Goal: Information Seeking & Learning: Check status

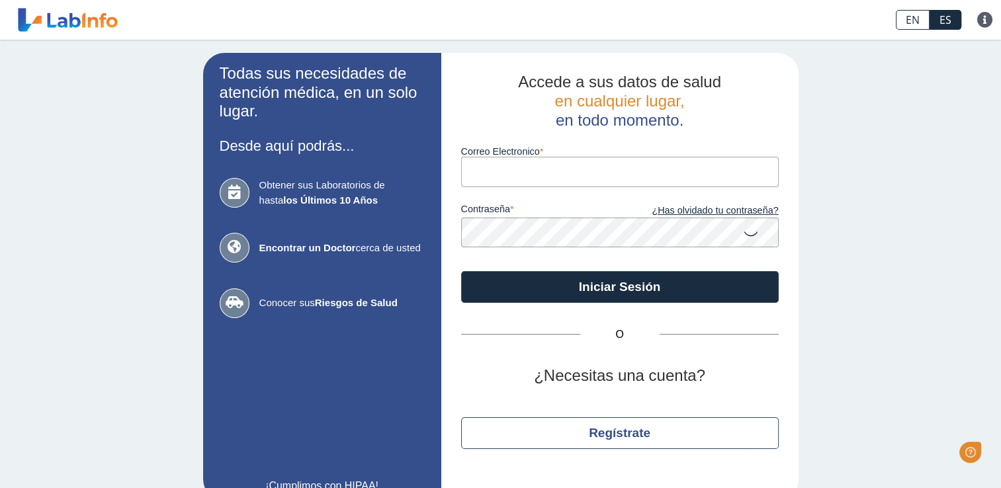
click at [486, 171] on input "Correo Electronico" at bounding box center [620, 172] width 318 height 30
type input "[EMAIL_ADDRESS][DOMAIN_NAME]"
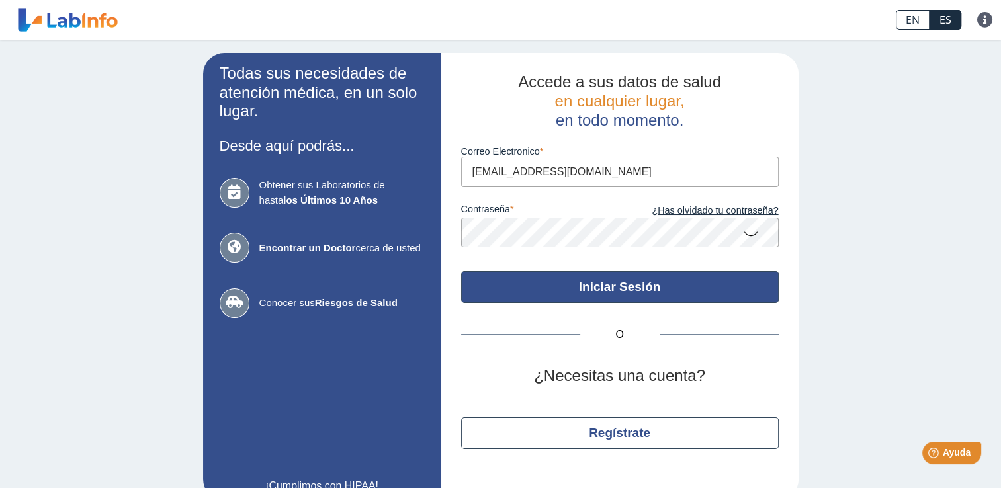
click at [543, 274] on button "Iniciar Sesión" at bounding box center [620, 287] width 318 height 32
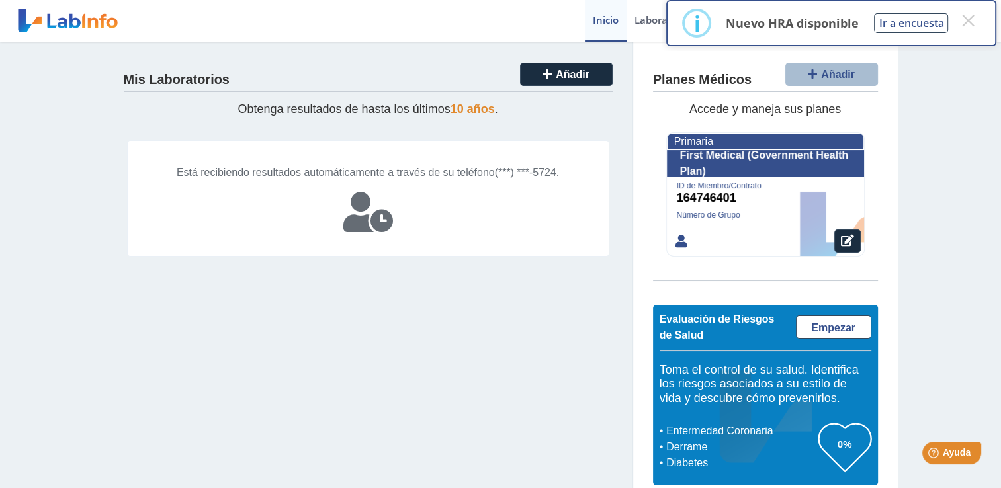
click at [297, 173] on span "Está recibiendo resultados automáticamente a través de su teléfono" at bounding box center [336, 172] width 318 height 11
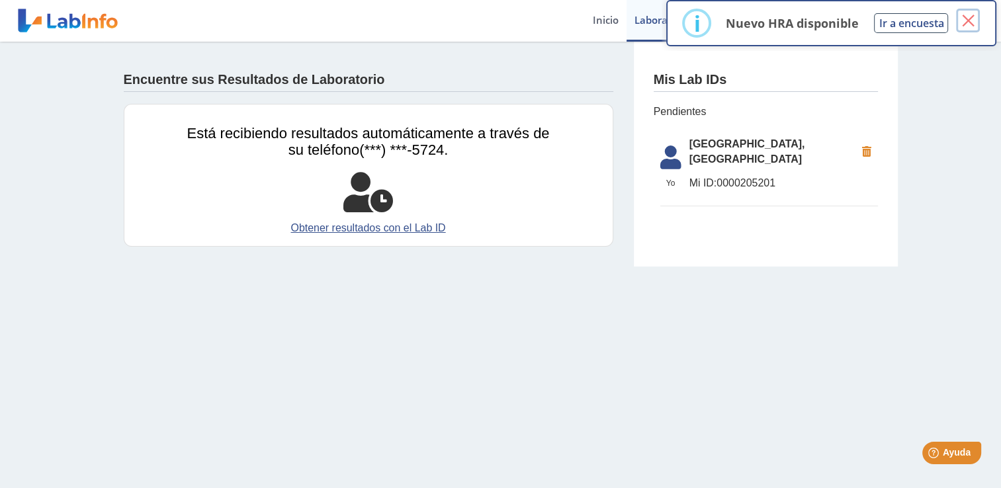
click at [960, 20] on button "×" at bounding box center [968, 21] width 24 height 24
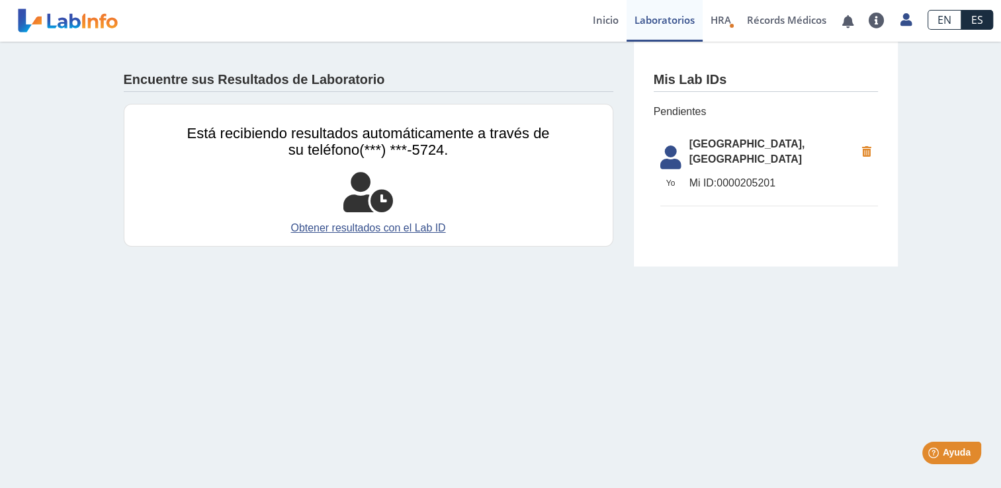
click at [720, 150] on span "[GEOGRAPHIC_DATA], [GEOGRAPHIC_DATA]" at bounding box center [773, 152] width 166 height 32
click at [667, 154] on icon at bounding box center [671, 162] width 37 height 32
click at [666, 33] on link "Laboratorios" at bounding box center [665, 21] width 76 height 42
click at [752, 21] on link "Récords Médicos" at bounding box center [786, 21] width 95 height 42
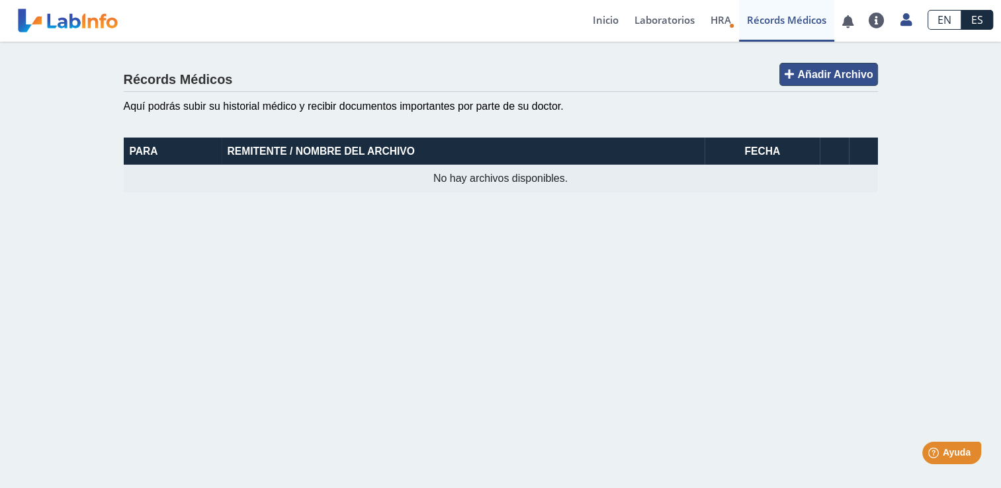
click at [825, 67] on button "Añadir Archivo" at bounding box center [829, 74] width 98 height 23
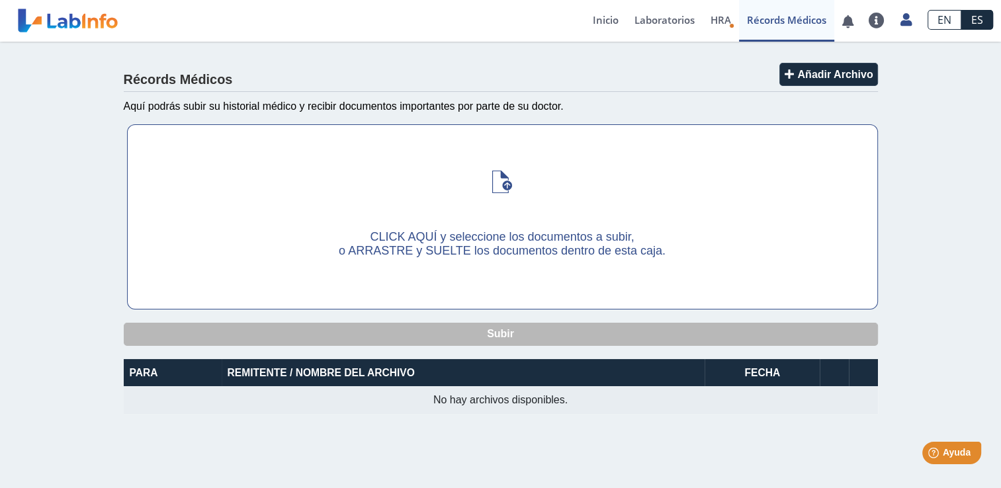
click at [563, 232] on span "CLICK AQUÍ y seleccione los documentos a subir," at bounding box center [502, 236] width 264 height 13
click at [0, 0] on input "CLICK AQUÍ y seleccione los documentos a subir, o ARRASTRE y SUELTE los documen…" at bounding box center [0, 0] width 0 height 0
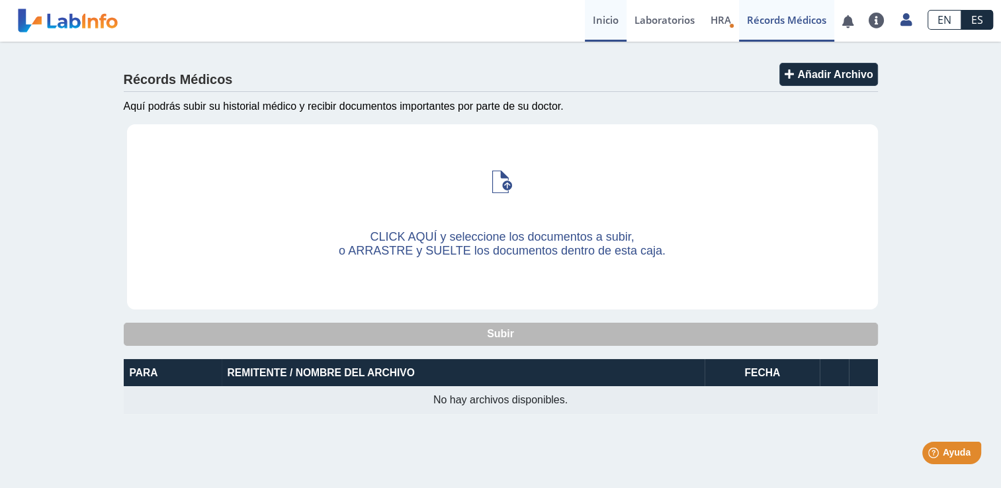
click at [610, 18] on link "Inicio" at bounding box center [606, 21] width 42 height 42
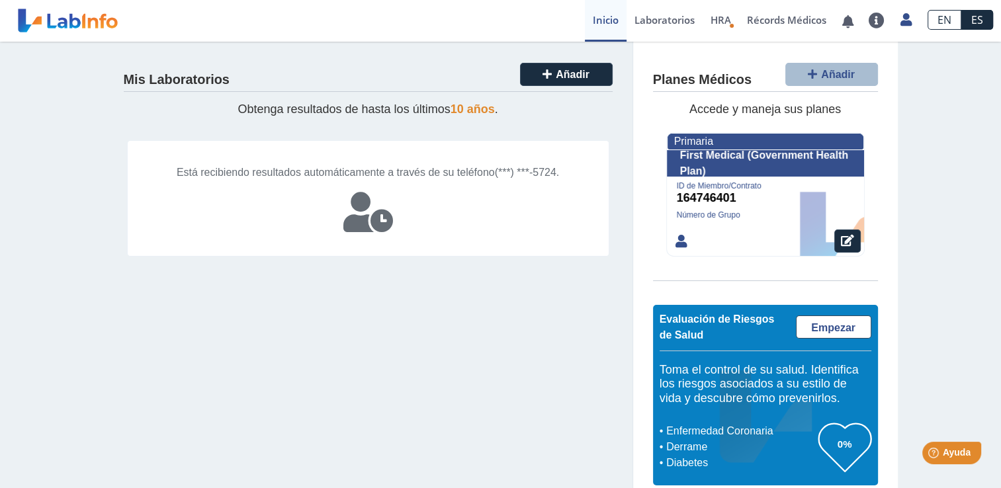
click at [367, 206] on div "Está recibiendo resultados automáticamente a través de su teléfono (***) ***-57…" at bounding box center [368, 198] width 482 height 116
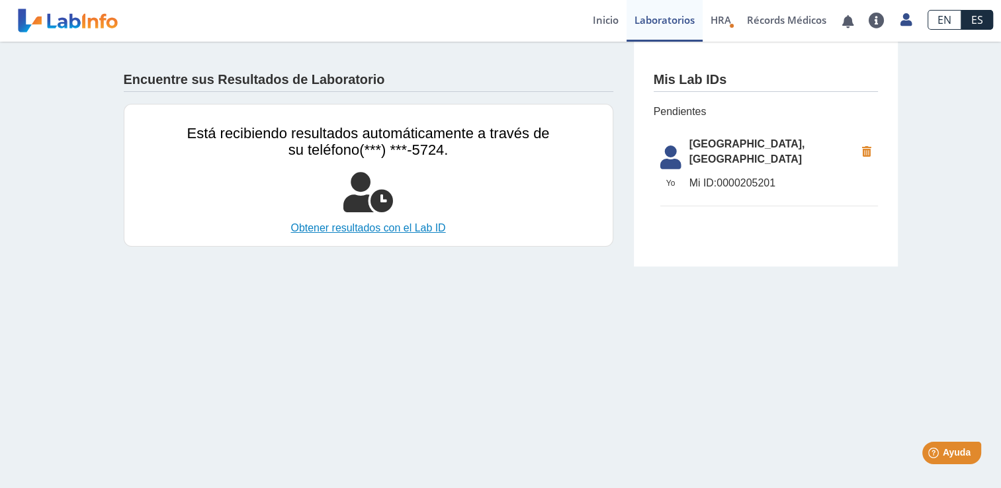
click at [369, 220] on link "Obtener resultados con el Lab ID" at bounding box center [368, 228] width 363 height 16
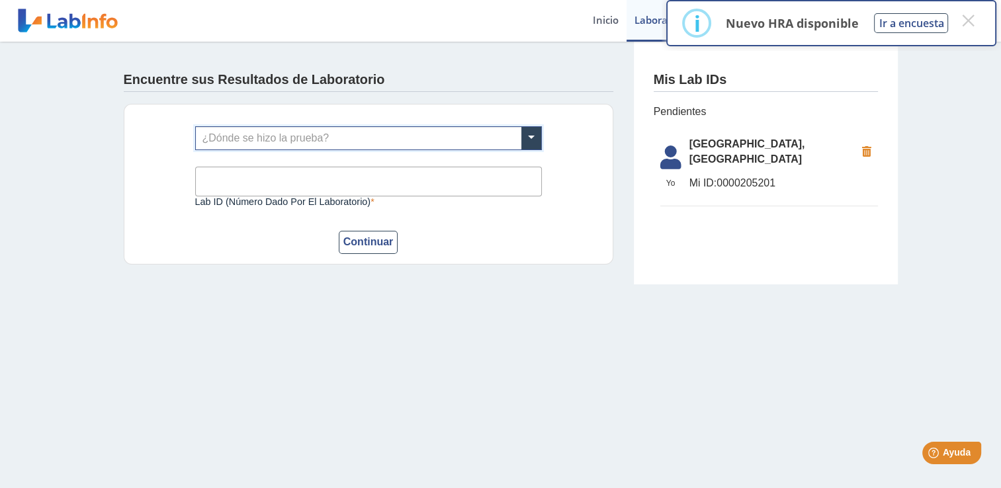
click at [394, 135] on input "text" at bounding box center [368, 138] width 345 height 23
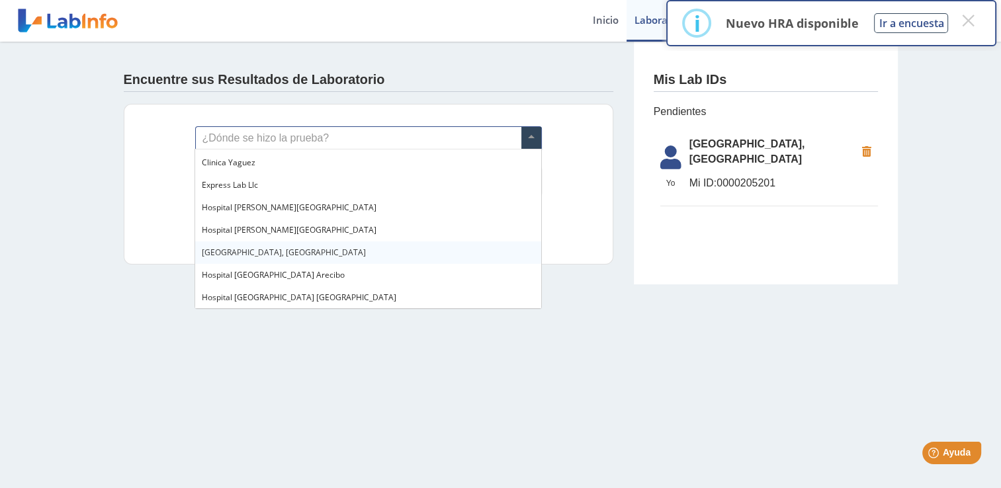
scroll to position [81, 0]
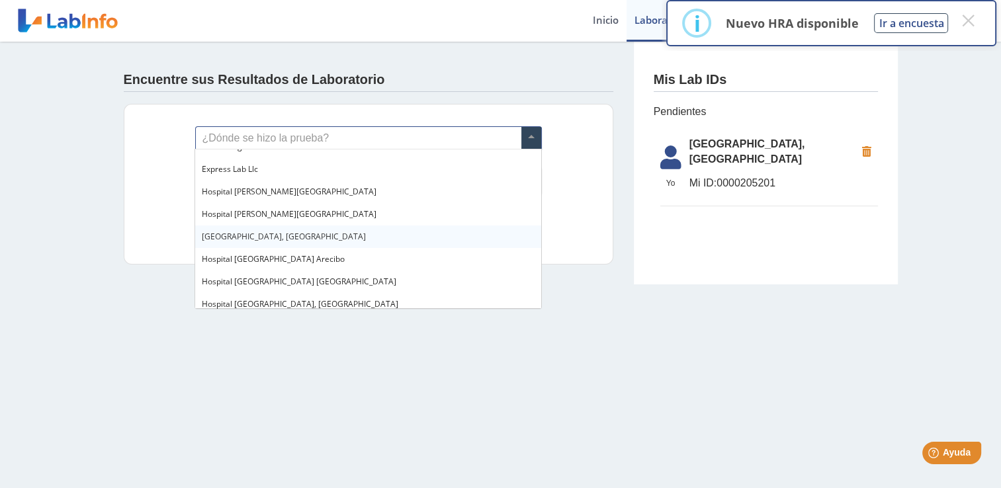
click at [283, 234] on span "[GEOGRAPHIC_DATA], [GEOGRAPHIC_DATA]" at bounding box center [284, 236] width 164 height 11
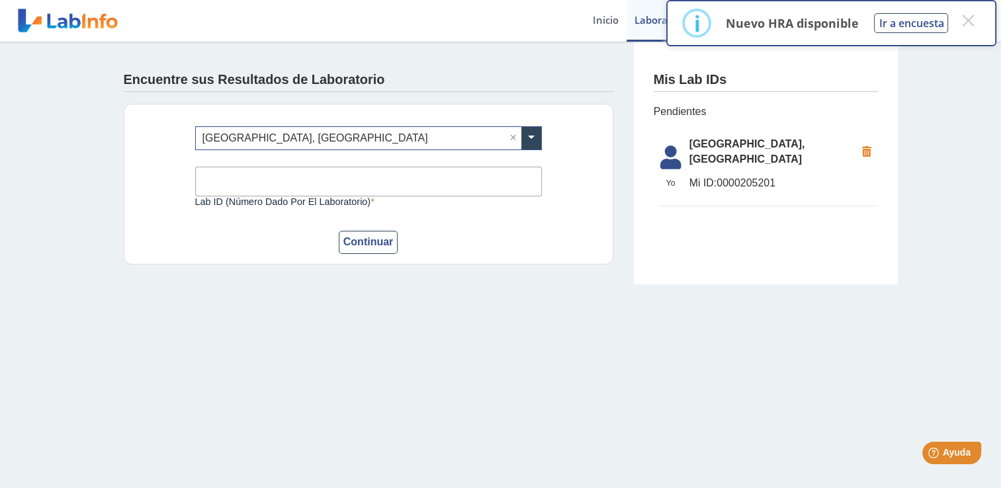
click at [280, 171] on input "Lab ID (número dado por el laboratorio)" at bounding box center [368, 182] width 347 height 30
click at [285, 181] on input "Lab ID (número dado por el laboratorio)" at bounding box center [368, 182] width 347 height 30
type input "0300848479"
click at [361, 235] on button "Continuar" at bounding box center [369, 242] width 60 height 23
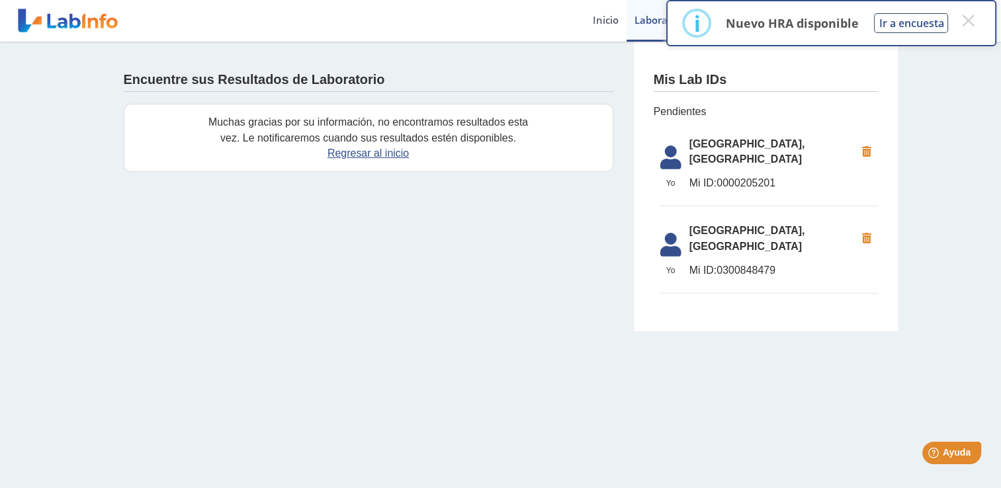
click at [713, 240] on span "[GEOGRAPHIC_DATA], [GEOGRAPHIC_DATA]" at bounding box center [773, 239] width 166 height 32
click at [963, 16] on button "×" at bounding box center [968, 21] width 24 height 24
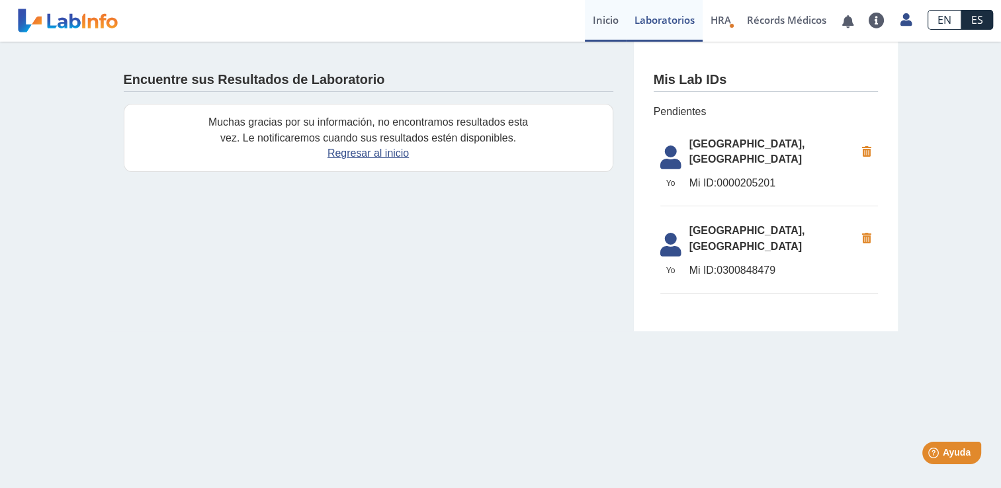
click at [609, 24] on link "Inicio" at bounding box center [606, 21] width 42 height 42
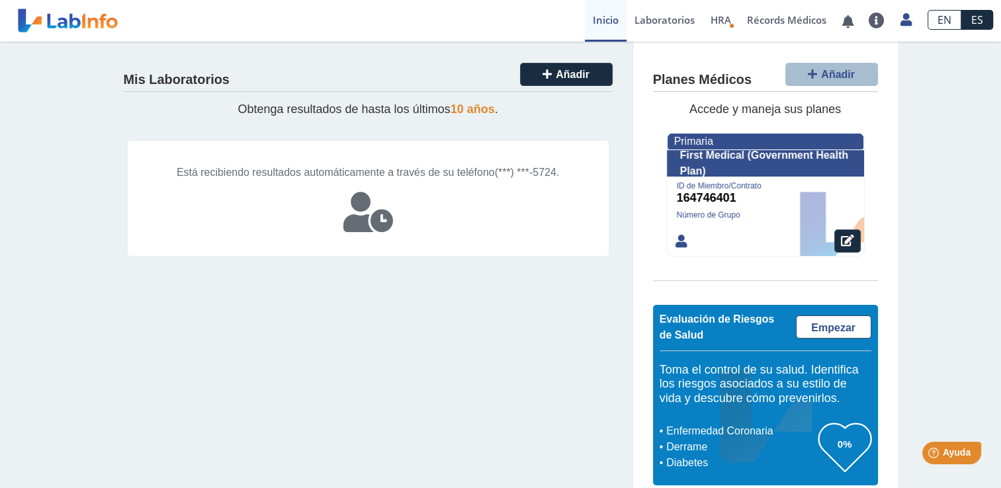
click at [946, 465] on html "Help Ayuda" at bounding box center [935, 451] width 103 height 28
click at [944, 464] on div "Help Ayuda" at bounding box center [952, 452] width 62 height 23
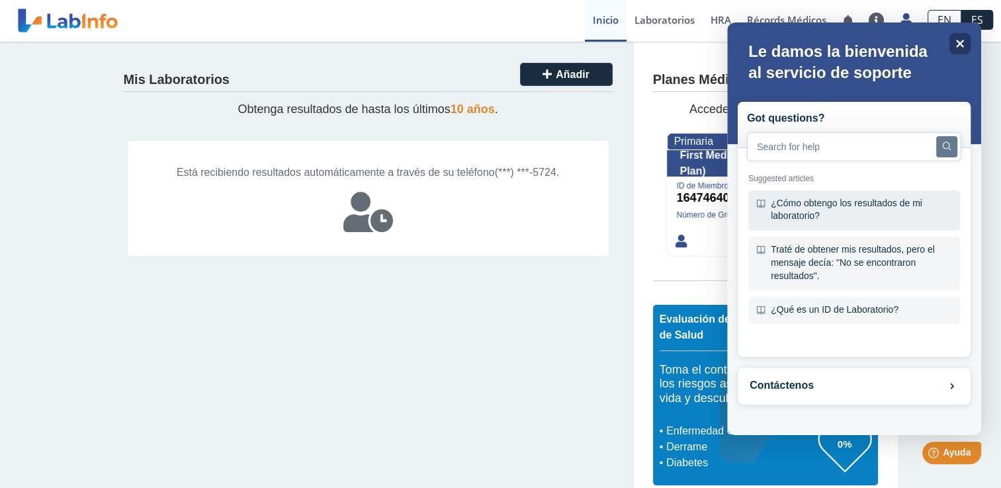
click at [805, 218] on div "¿Cómo obtengo los resultados de mi laboratorio?" at bounding box center [855, 211] width 212 height 40
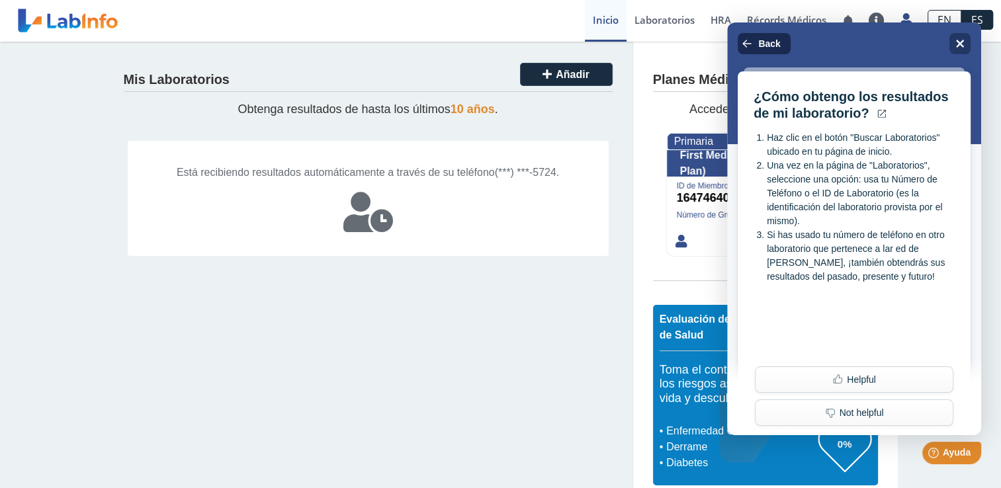
click at [778, 54] on button "Back" at bounding box center [764, 43] width 53 height 21
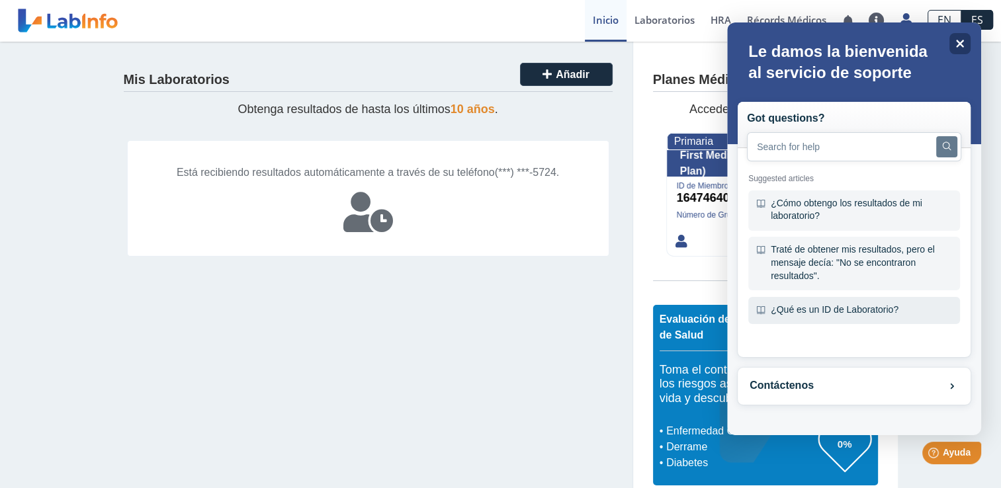
click at [799, 312] on div "¿Qué es un ID de Laboratorio?" at bounding box center [855, 311] width 212 height 28
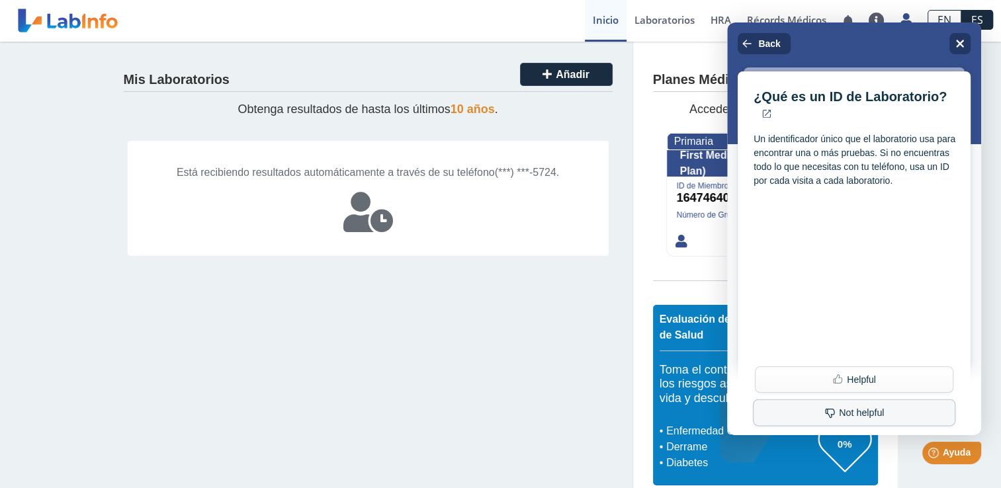
click at [824, 421] on button "Not helpful" at bounding box center [854, 413] width 203 height 27
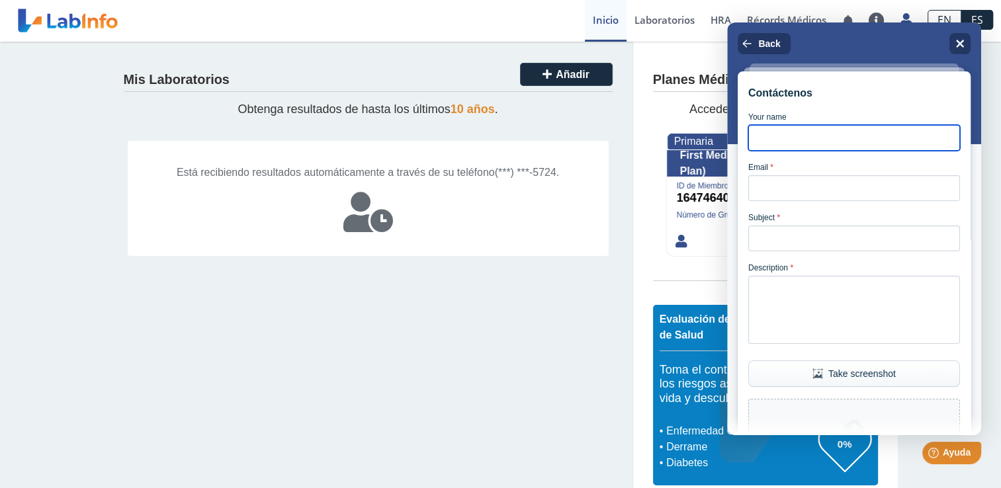
click at [778, 151] on input "Your name" at bounding box center [855, 138] width 212 height 26
type input "Emmanuel Robles Figueroa"
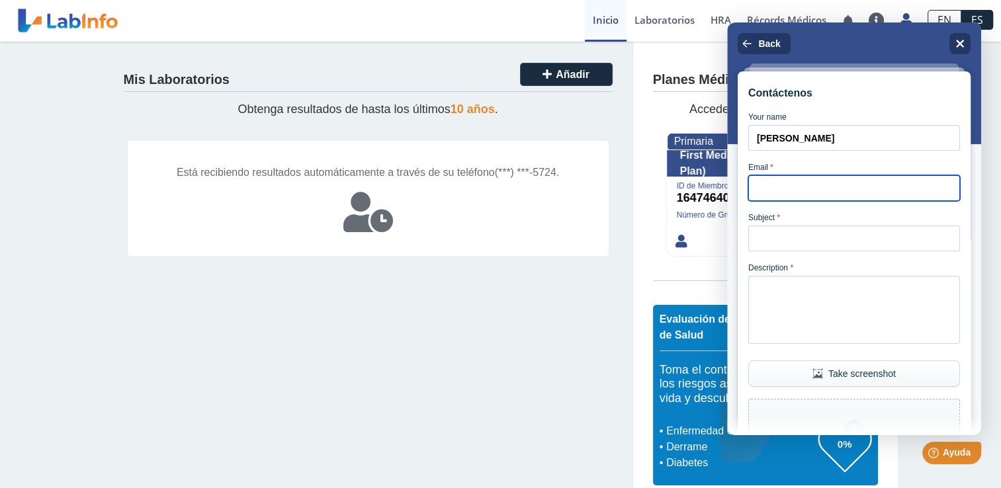
click at [779, 194] on input "Email *" at bounding box center [855, 188] width 212 height 26
type input "[EMAIL_ADDRESS][DOMAIN_NAME]"
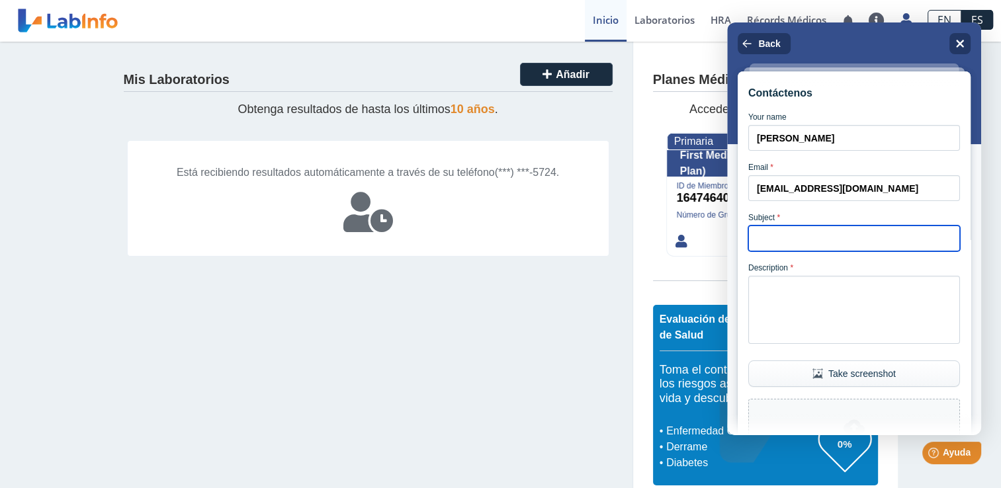
click at [795, 252] on input "Subject *" at bounding box center [855, 239] width 212 height 26
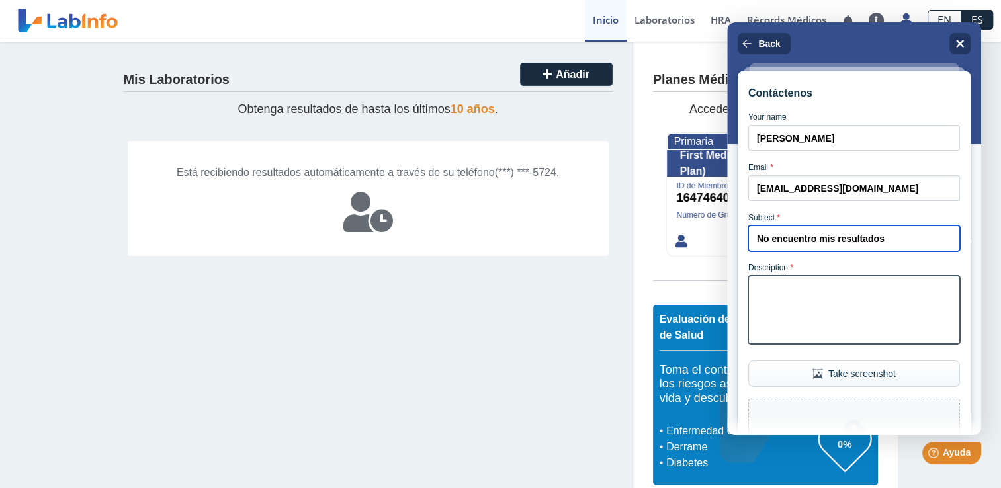
type input "No encuentro mis resultados"
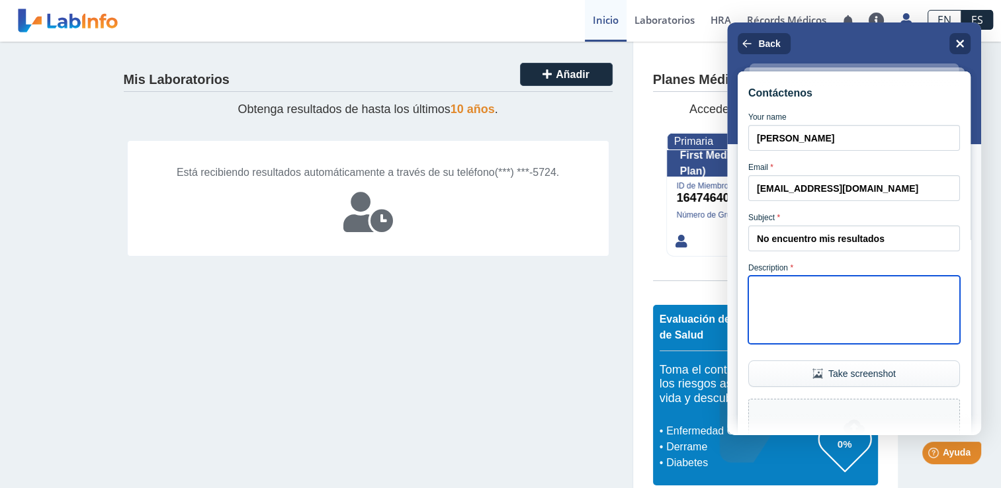
click at [793, 298] on textarea "Description *" at bounding box center [855, 310] width 212 height 68
type textarea "C"
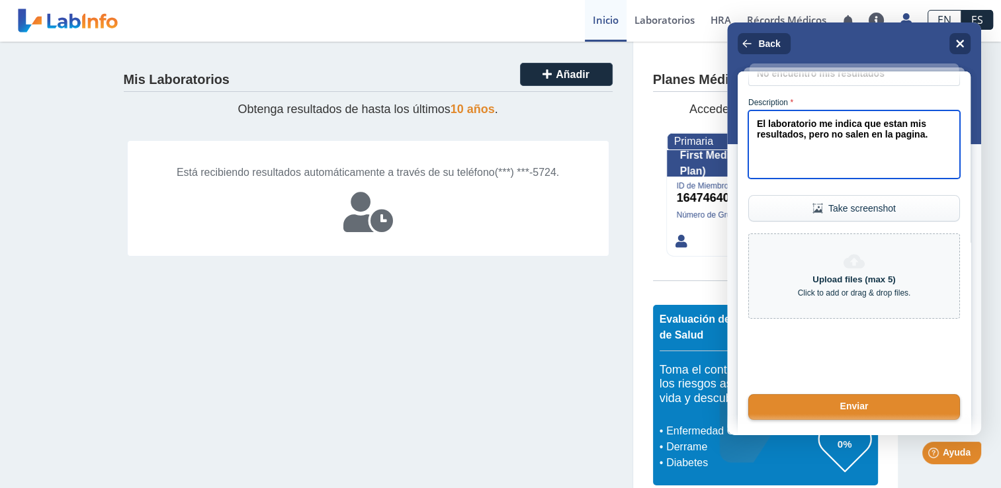
scroll to position [197, 0]
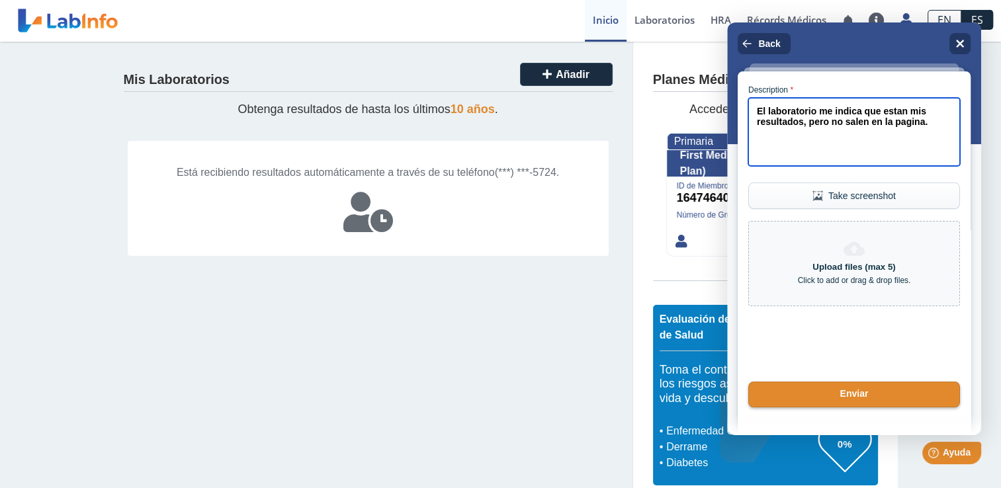
type textarea "El laboratorio me indica que estan mis resultados, pero no salen en la pagina."
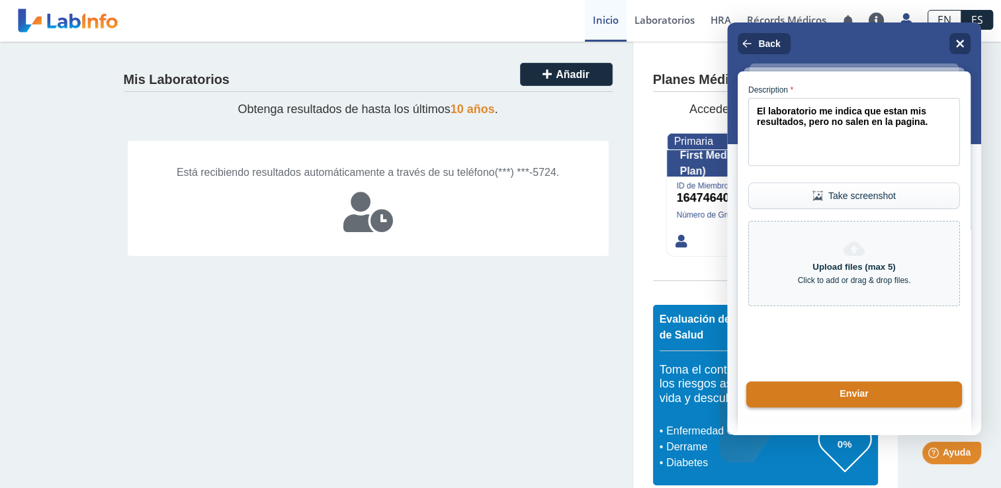
click at [819, 394] on button "Enviar" at bounding box center [855, 395] width 216 height 26
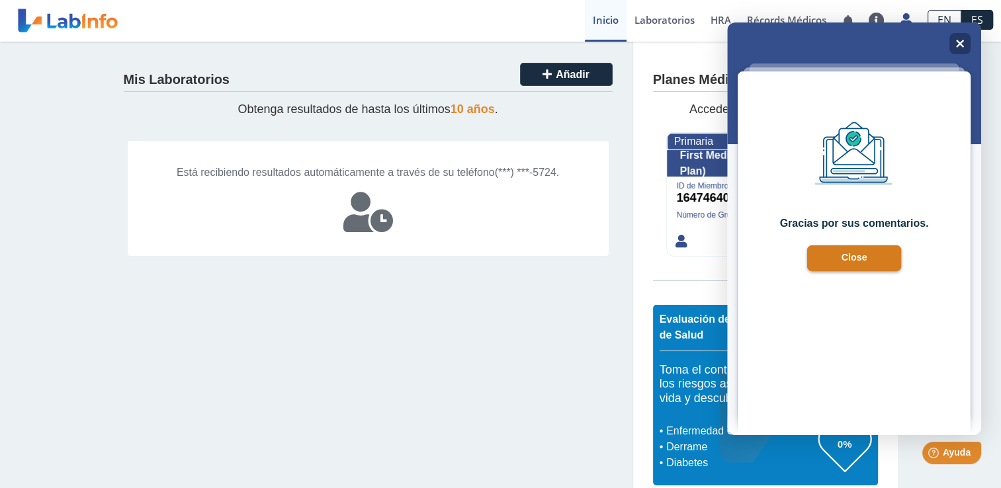
click at [859, 268] on button "Close" at bounding box center [854, 259] width 95 height 26
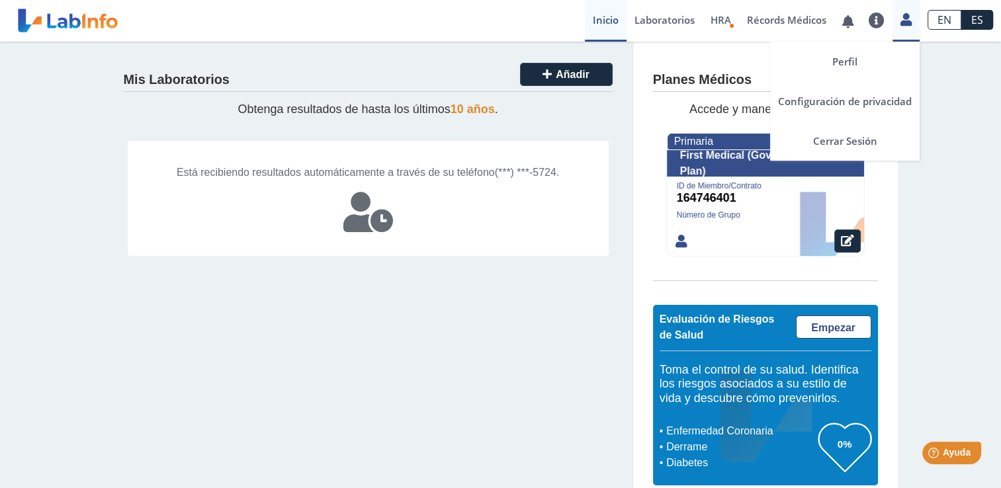
click at [909, 15] on icon at bounding box center [906, 20] width 11 height 10
click at [838, 64] on link "Perfil" at bounding box center [845, 62] width 150 height 40
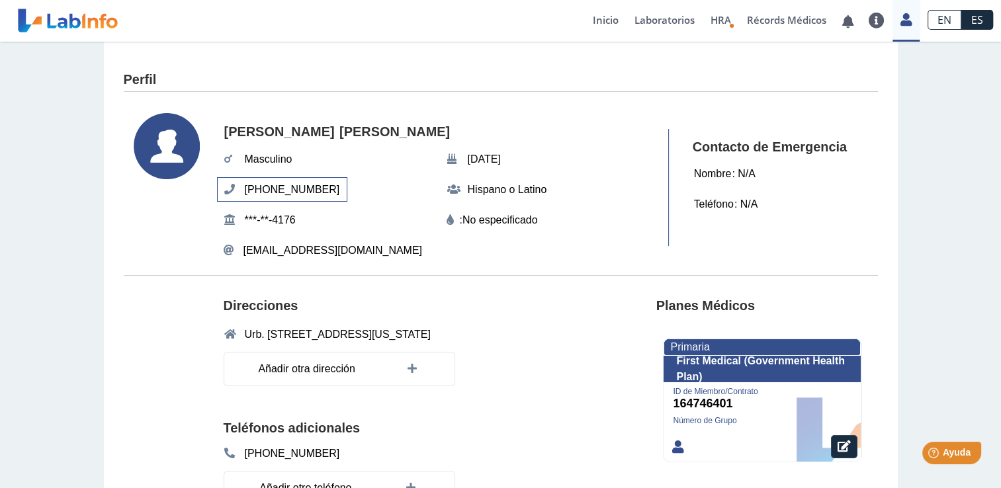
click at [265, 195] on span "(787) 344-5724" at bounding box center [292, 190] width 103 height 24
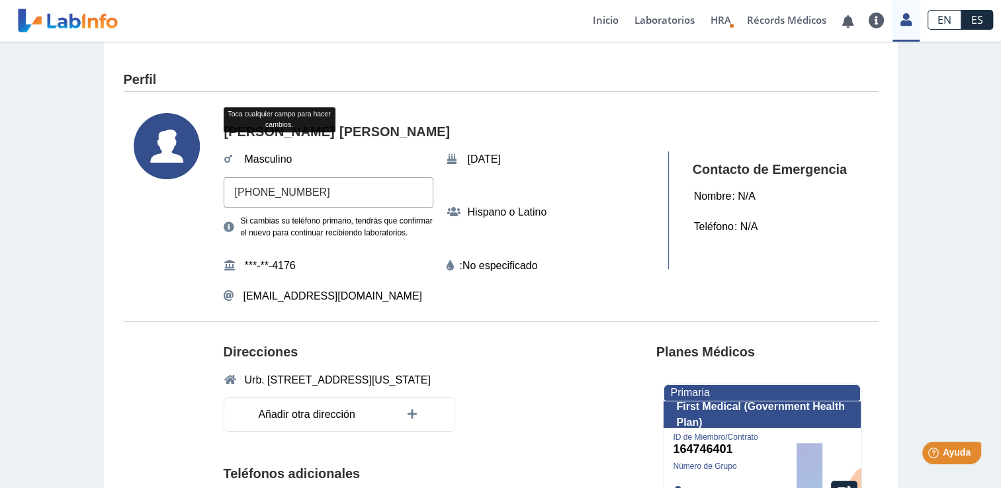
type input "(787) 786-2312"
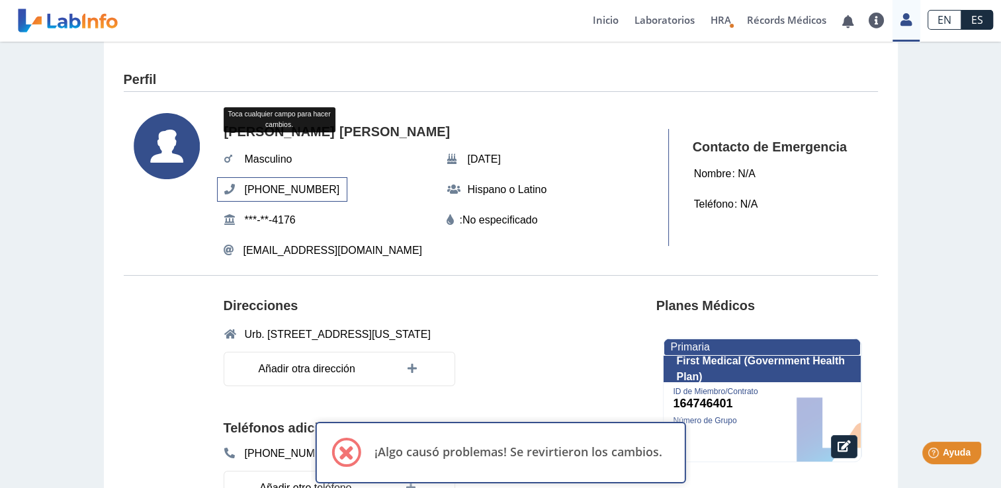
scroll to position [50, 0]
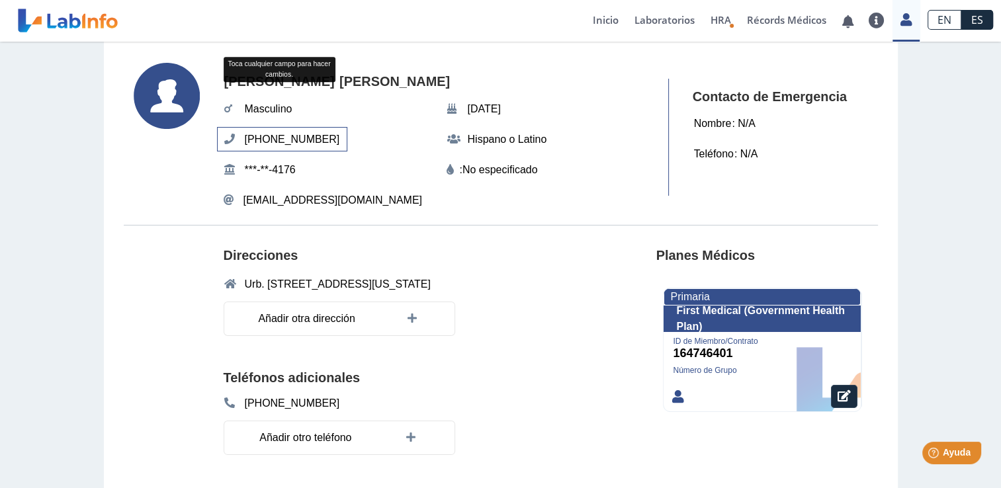
click at [278, 142] on span "(787) 344-5724" at bounding box center [292, 140] width 103 height 24
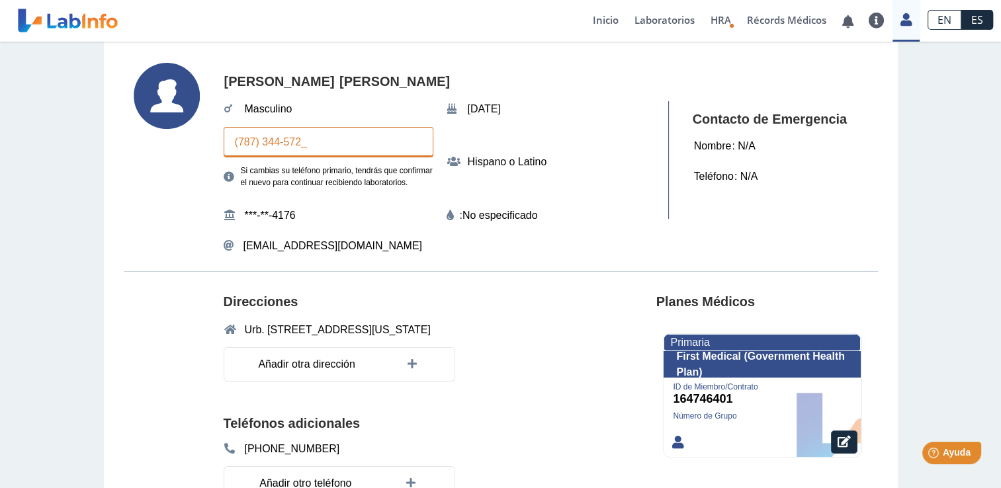
type input "(787) 344-5724"
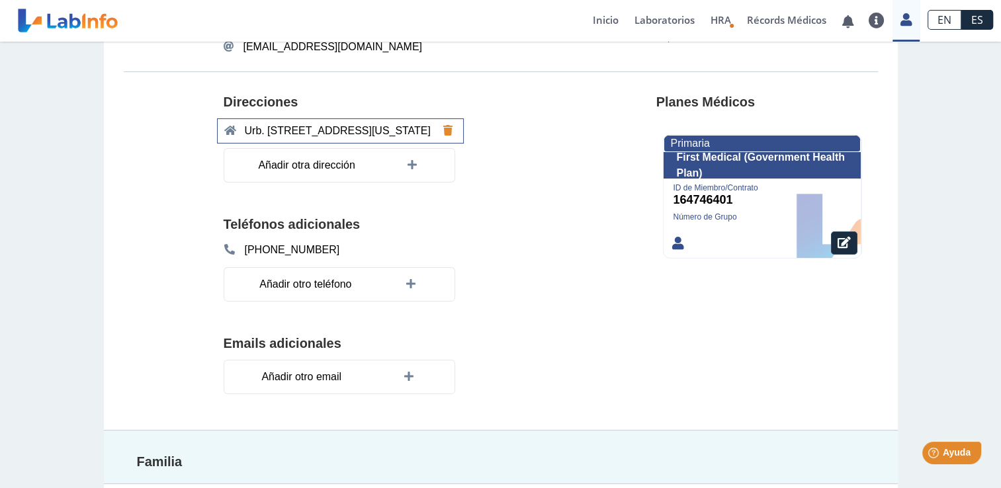
scroll to position [0, 0]
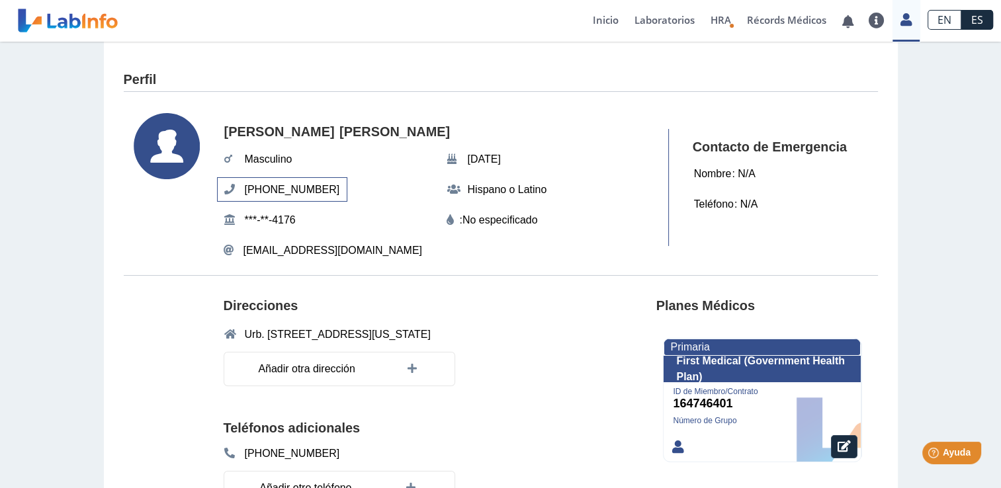
click at [302, 199] on span "(787) 344-5724" at bounding box center [292, 190] width 103 height 24
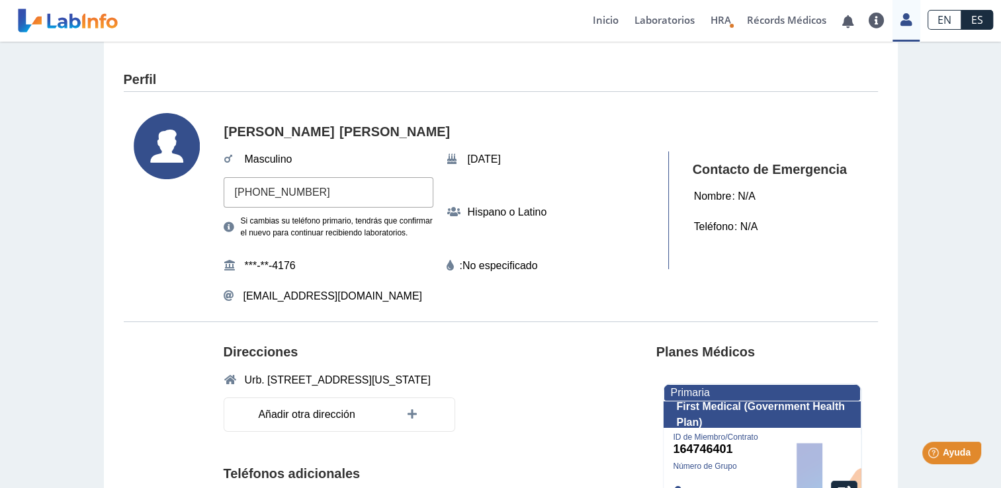
click at [318, 192] on input "(787) 344-5724" at bounding box center [329, 192] width 210 height 30
type input "(787) 473-2522"
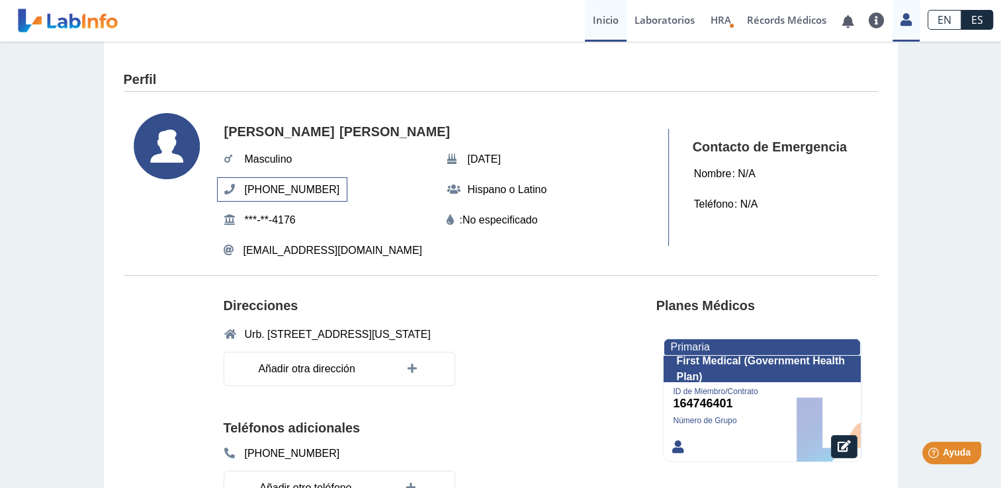
click at [617, 24] on link "Inicio" at bounding box center [606, 21] width 42 height 42
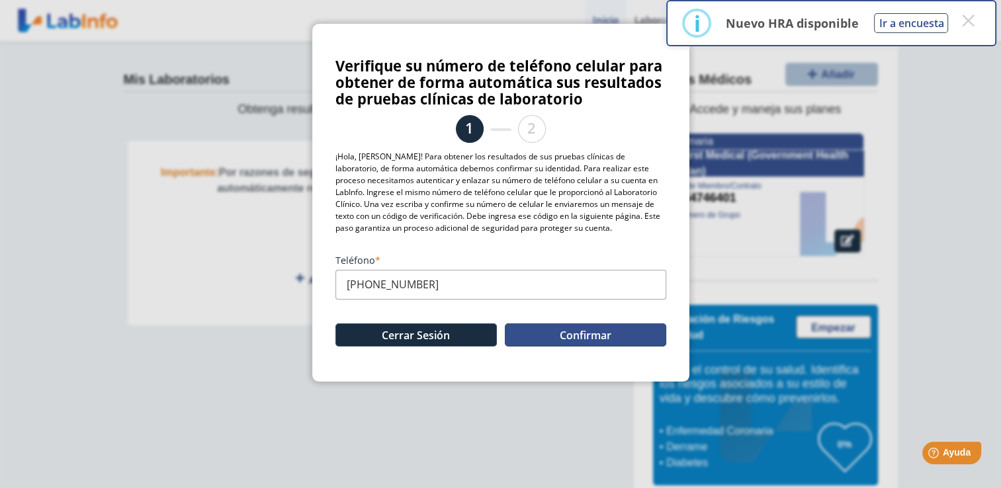
click at [547, 332] on button "Confirmar" at bounding box center [585, 335] width 161 height 23
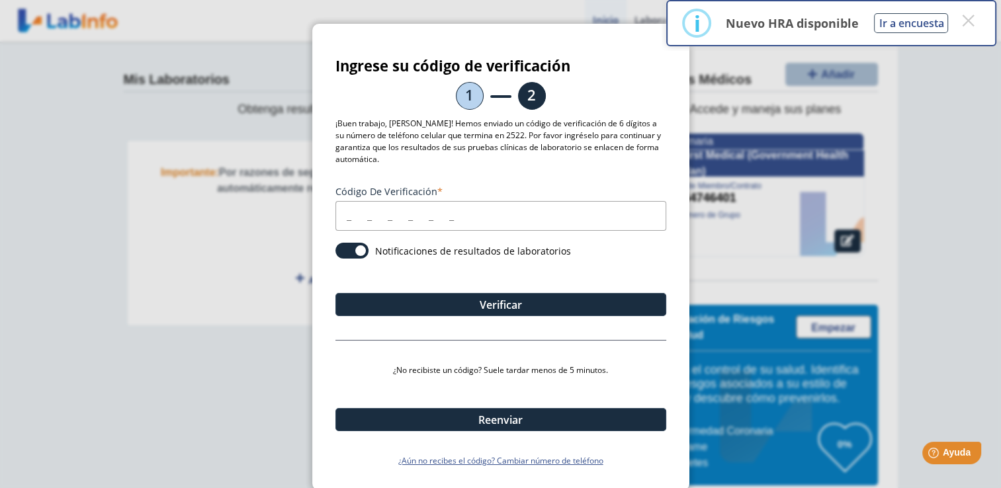
click at [498, 214] on input "Código de verificación" at bounding box center [501, 216] width 331 height 30
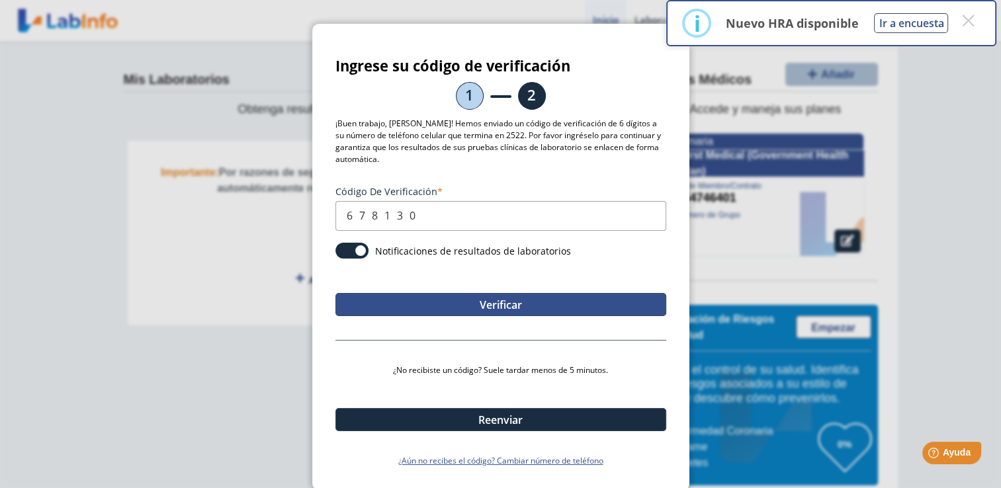
type input "678130"
click at [500, 293] on button "Verificar" at bounding box center [501, 304] width 331 height 23
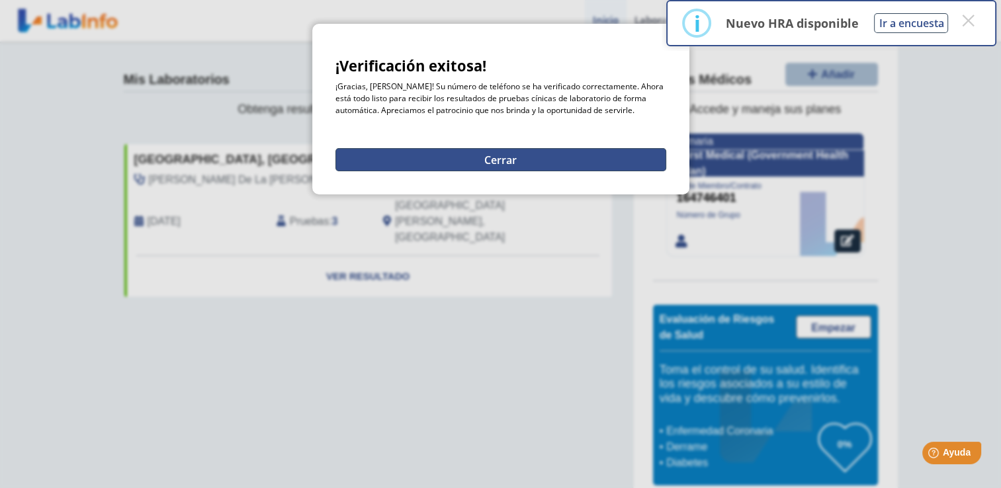
click at [534, 154] on button "Cerrar" at bounding box center [501, 159] width 331 height 23
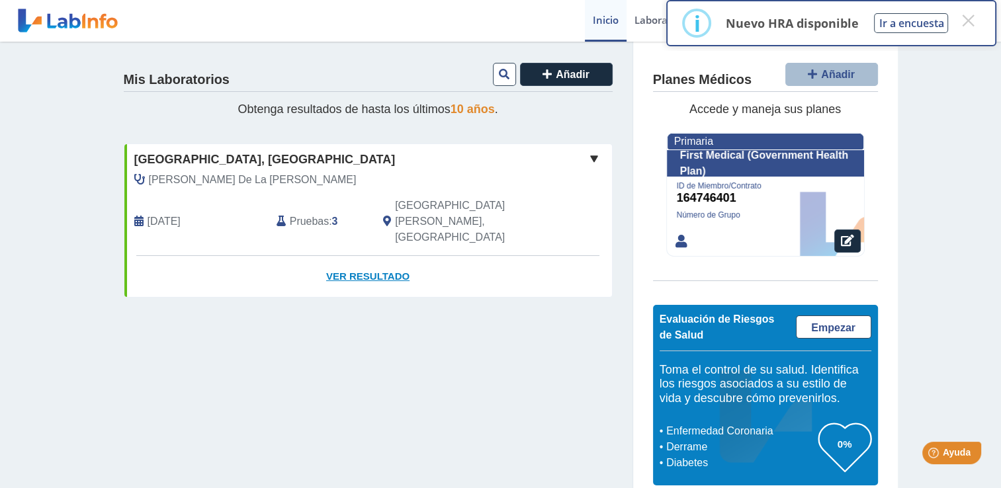
scroll to position [16, 0]
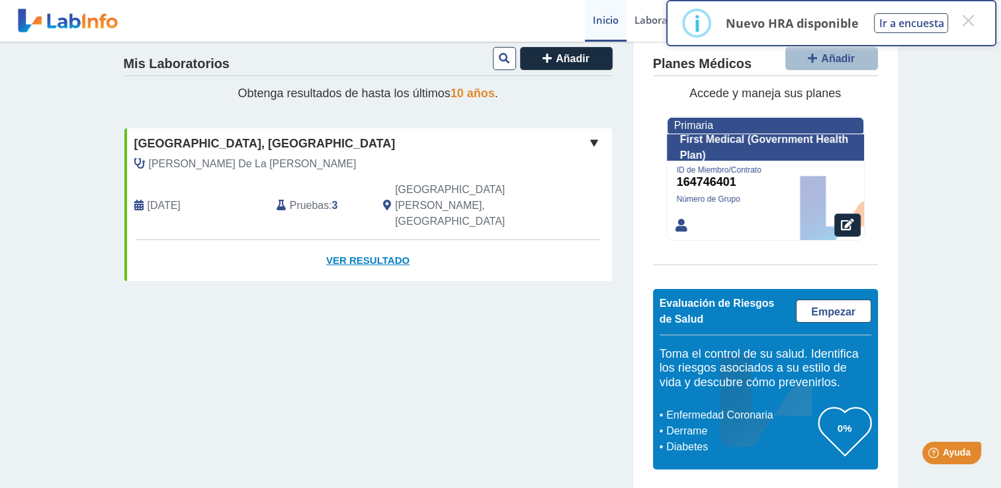
click at [369, 240] on link "Ver Resultado" at bounding box center [368, 261] width 488 height 42
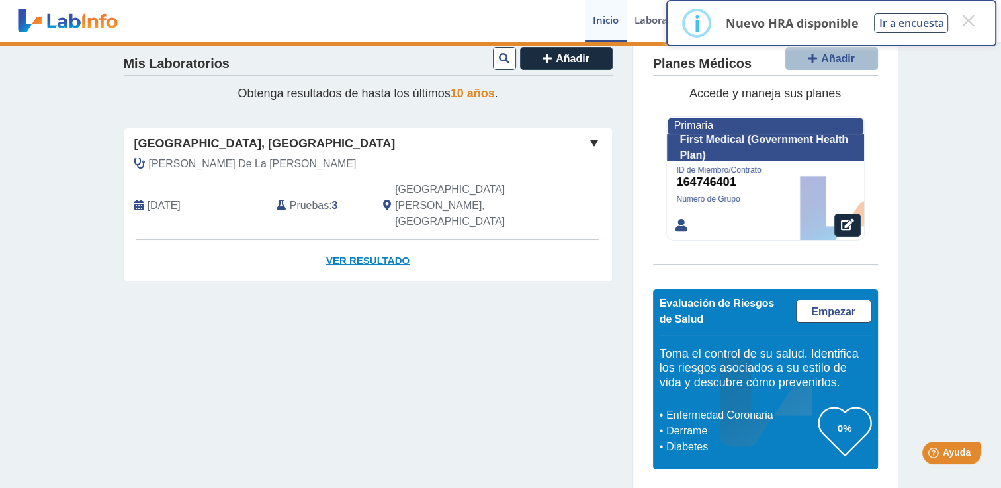
click at [384, 240] on link "Ver Resultado" at bounding box center [368, 261] width 488 height 42
click at [287, 139] on span "[GEOGRAPHIC_DATA], [GEOGRAPHIC_DATA]" at bounding box center [264, 144] width 261 height 18
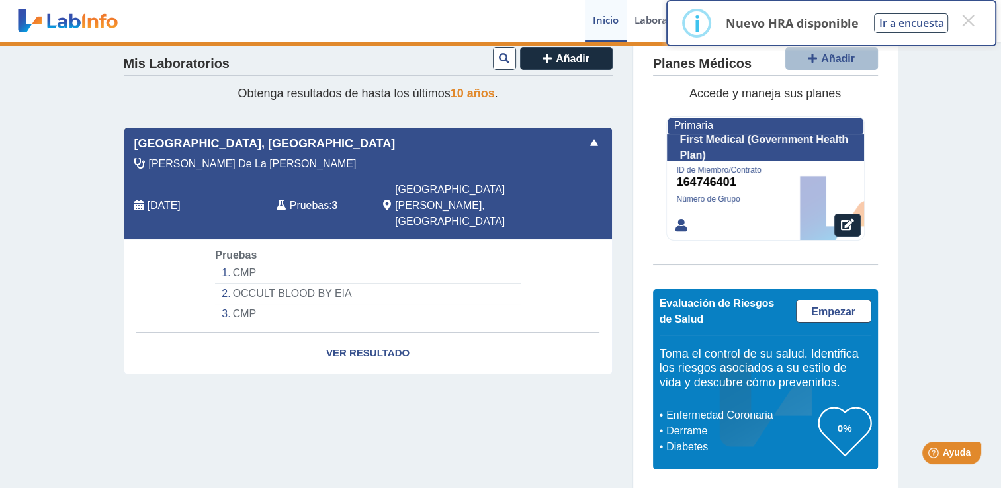
click at [586, 144] on span at bounding box center [594, 143] width 16 height 16
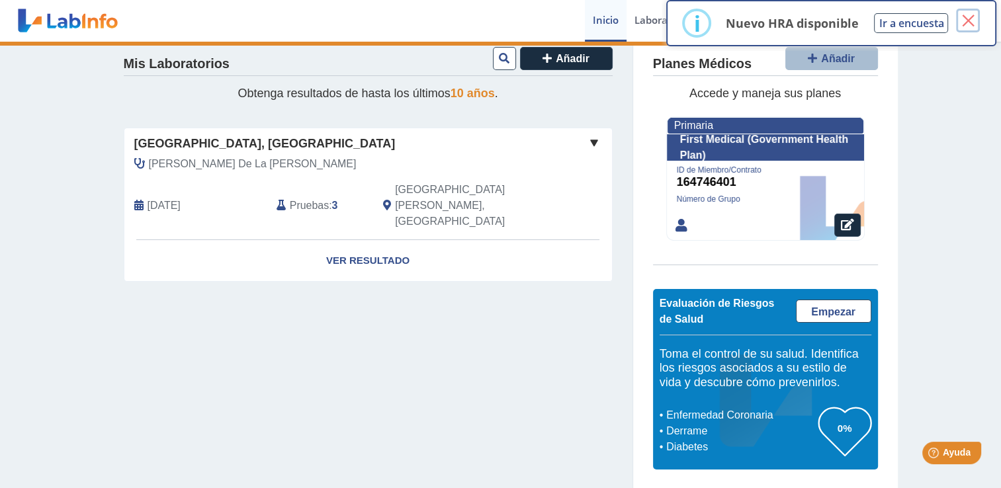
click at [976, 13] on button "×" at bounding box center [968, 21] width 24 height 24
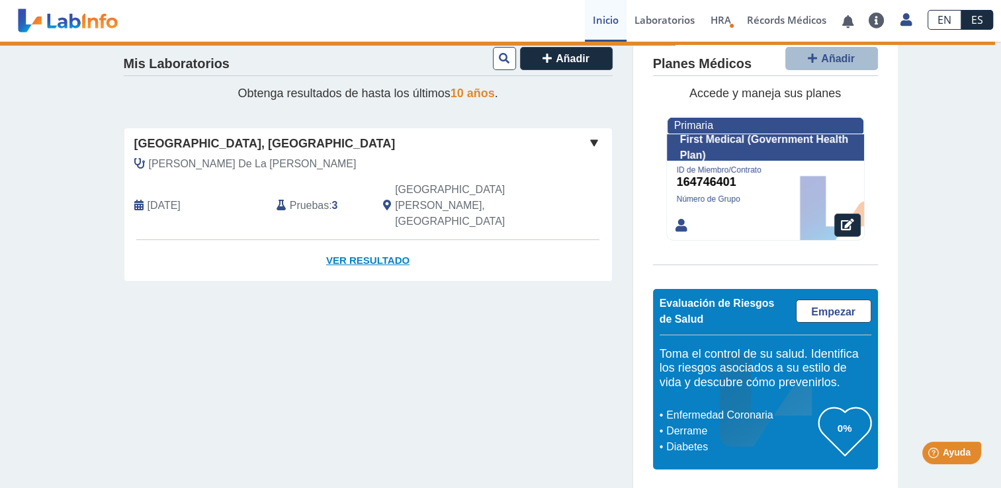
click at [360, 240] on link "Ver Resultado" at bounding box center [368, 261] width 488 height 42
click at [347, 151] on span "[GEOGRAPHIC_DATA], [GEOGRAPHIC_DATA]" at bounding box center [264, 144] width 261 height 18
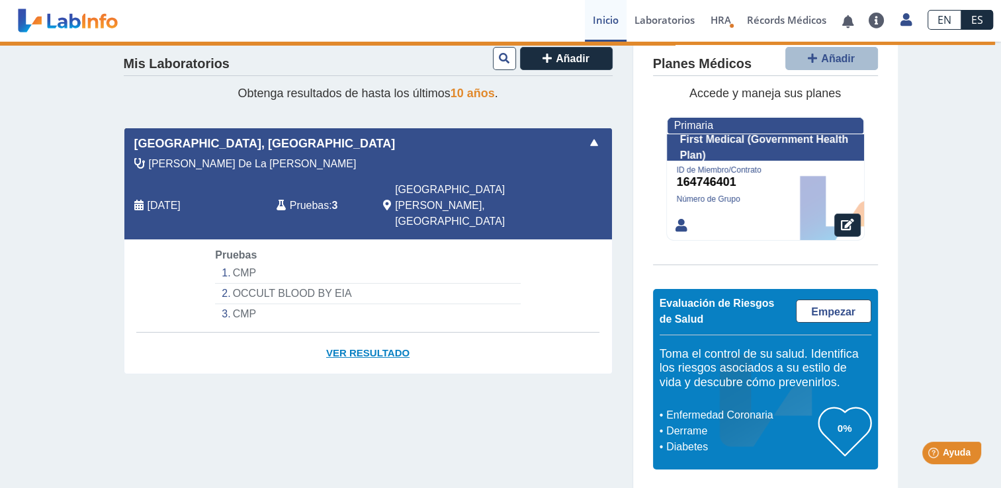
click at [359, 333] on link "Ver Resultado" at bounding box center [368, 354] width 488 height 42
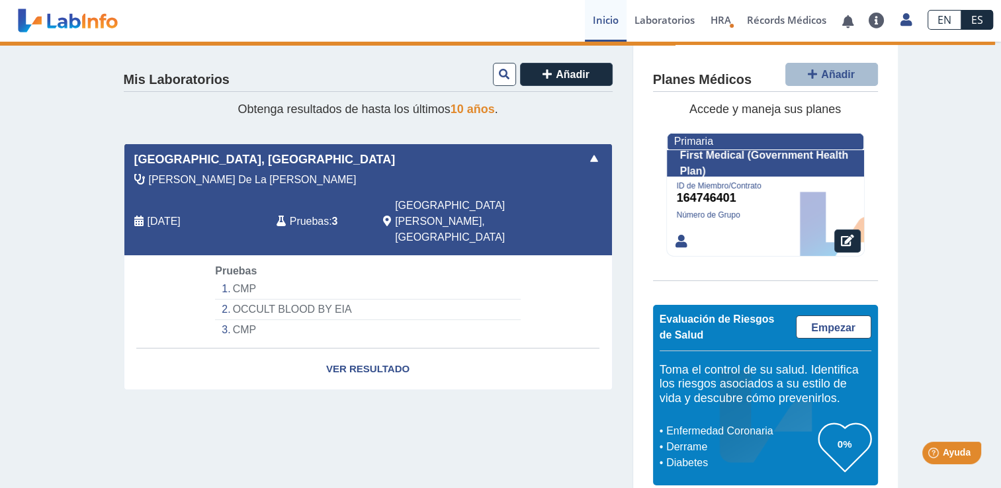
scroll to position [0, 0]
click at [353, 349] on link "Ver Resultado" at bounding box center [368, 370] width 488 height 42
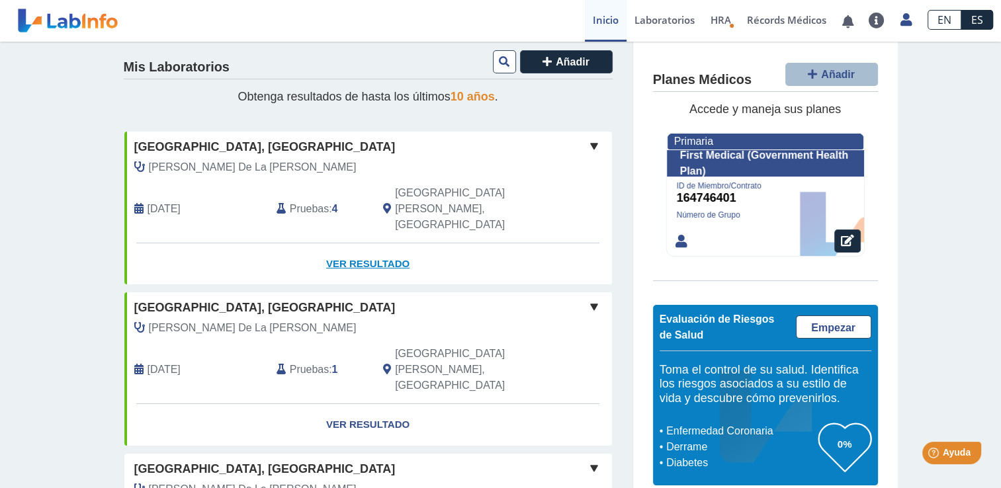
scroll to position [5, 0]
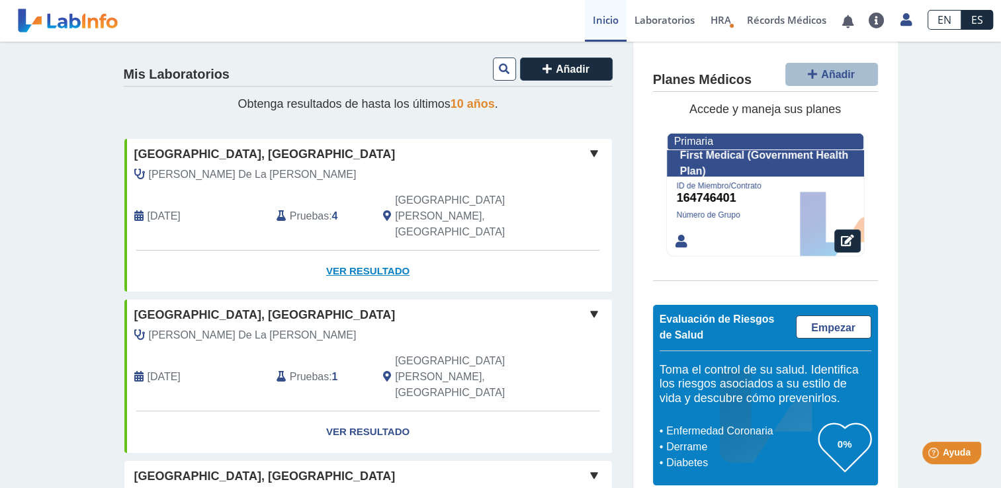
click at [367, 251] on link "Ver Resultado" at bounding box center [368, 272] width 488 height 42
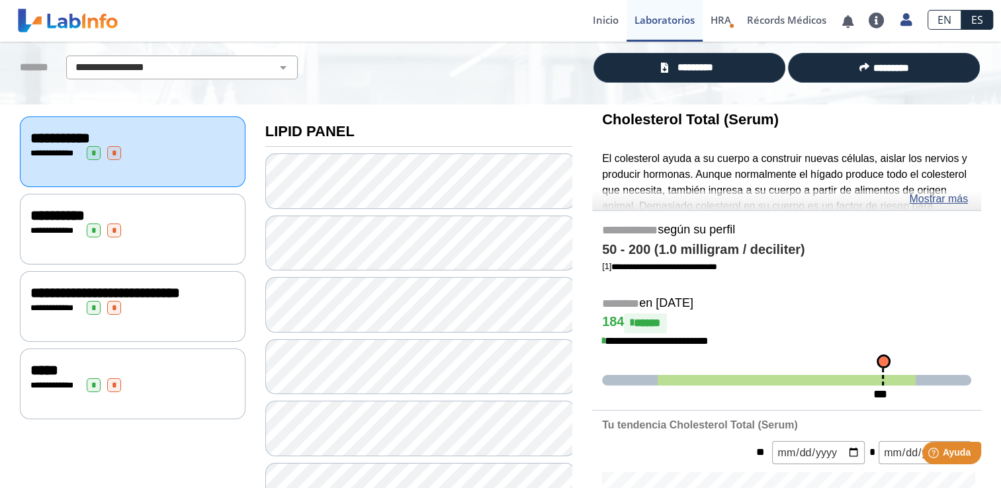
scroll to position [71, 0]
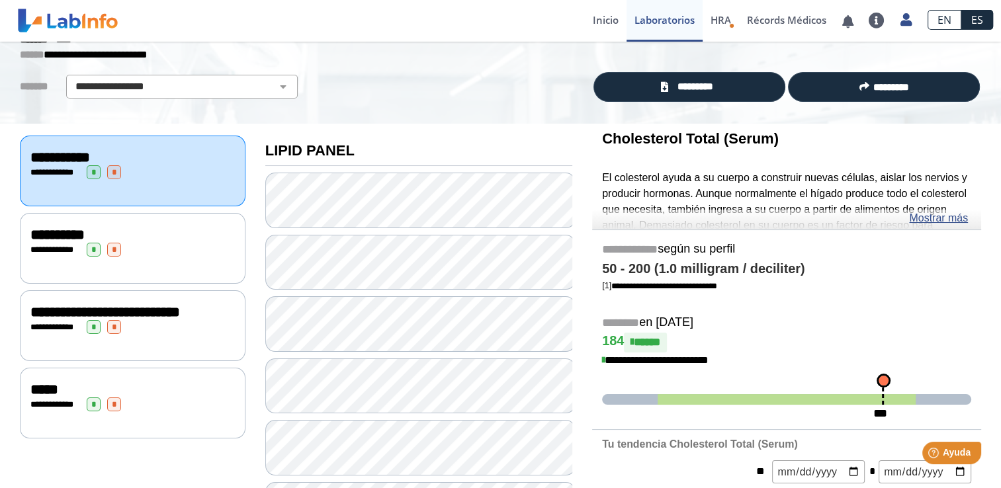
click at [152, 218] on div "**********" at bounding box center [133, 248] width 226 height 71
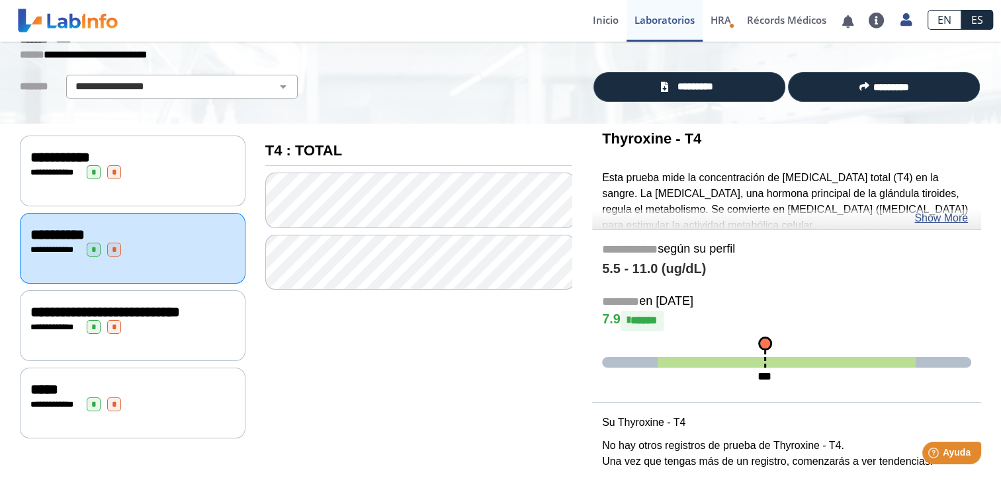
click at [116, 312] on span "**********" at bounding box center [105, 312] width 150 height 15
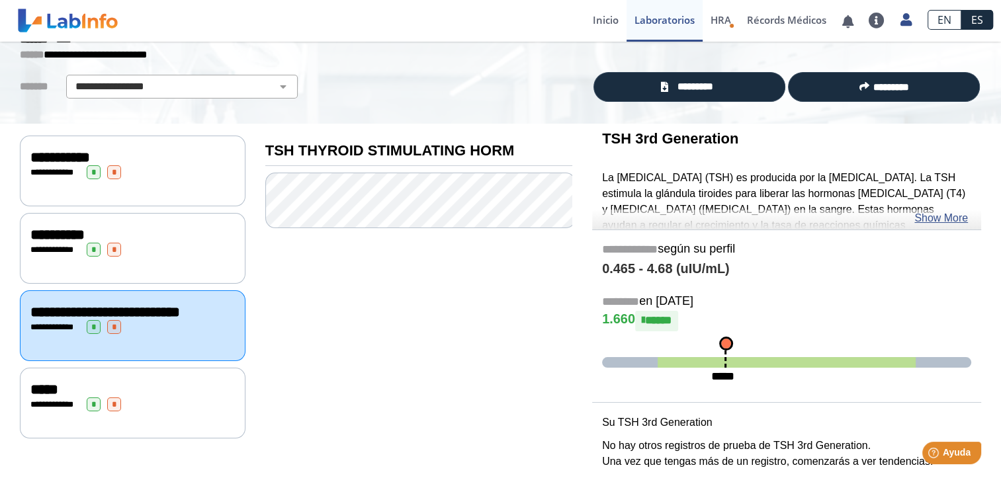
click at [91, 390] on div "*****" at bounding box center [132, 390] width 205 height 16
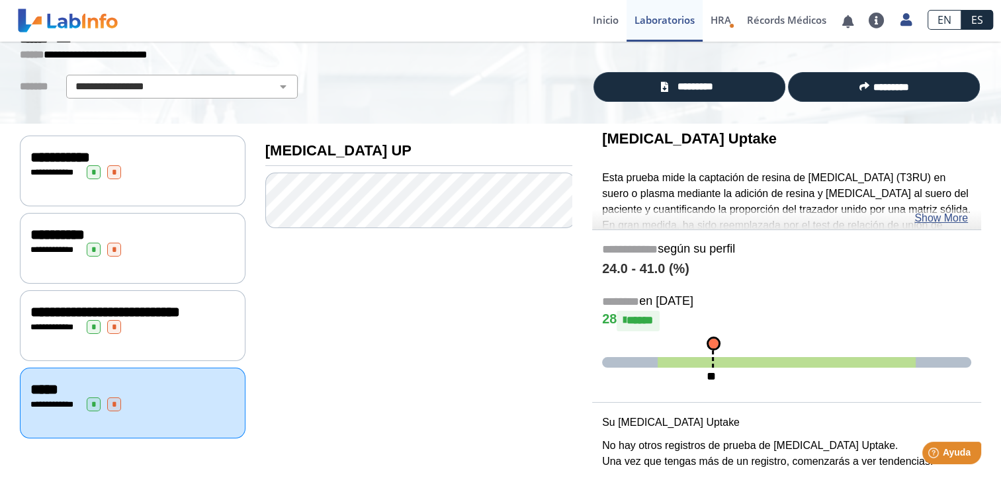
click at [142, 185] on div "**********" at bounding box center [133, 171] width 226 height 71
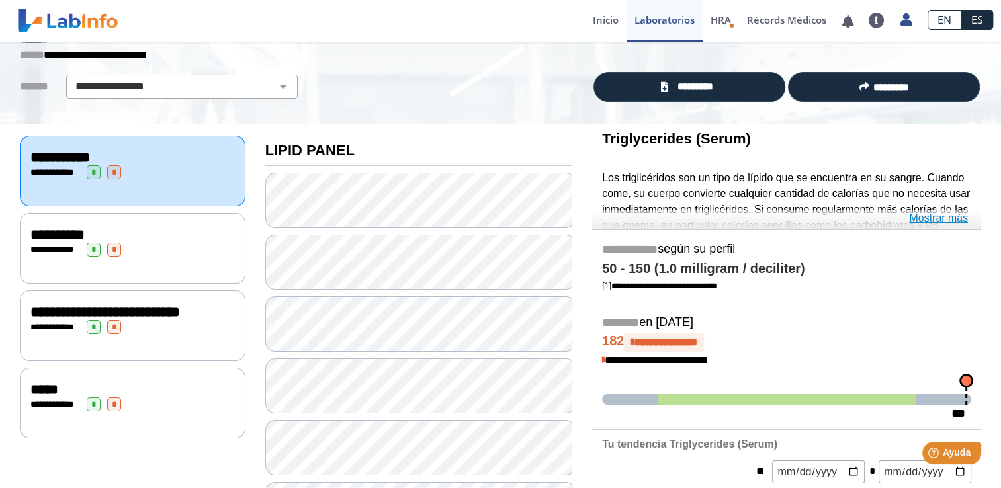
click at [940, 218] on link "Mostrar más" at bounding box center [938, 218] width 59 height 16
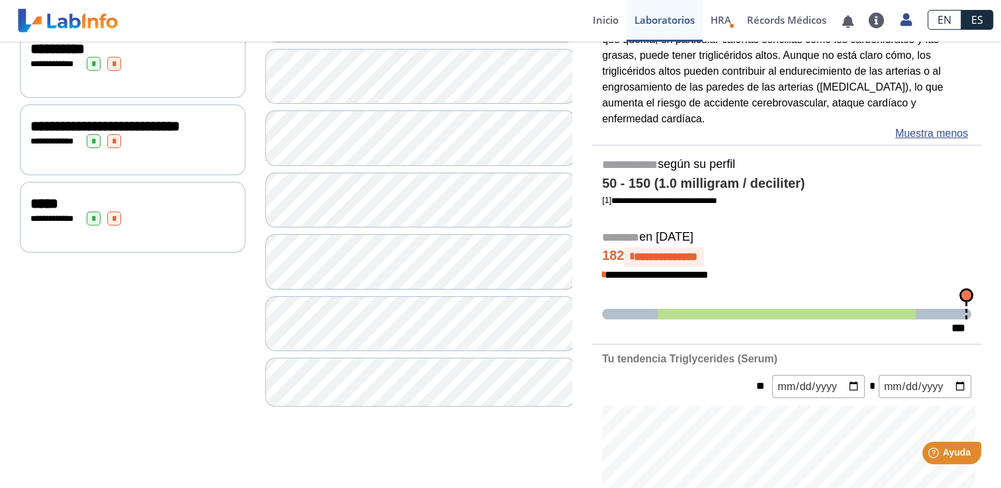
scroll to position [257, 0]
click at [634, 252] on icon at bounding box center [632, 257] width 3 height 11
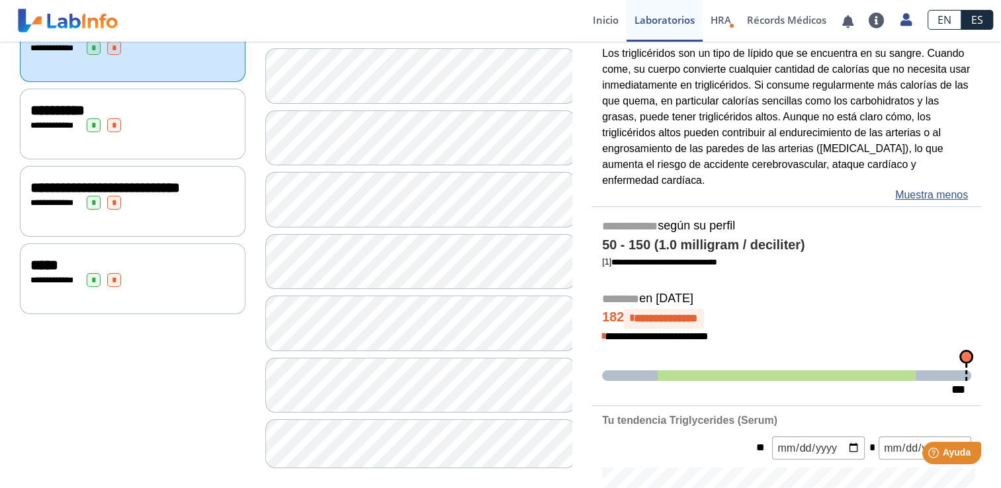
scroll to position [0, 0]
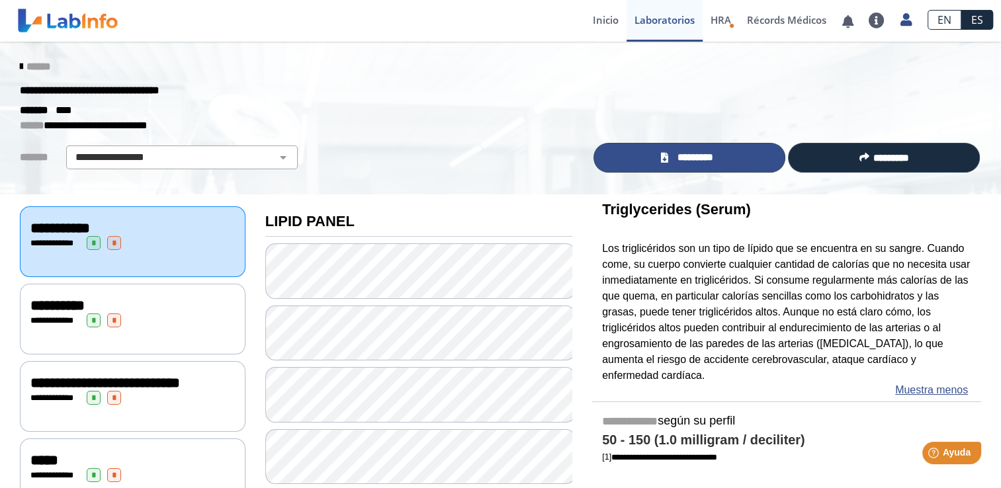
click at [670, 148] on link "*********" at bounding box center [690, 158] width 192 height 30
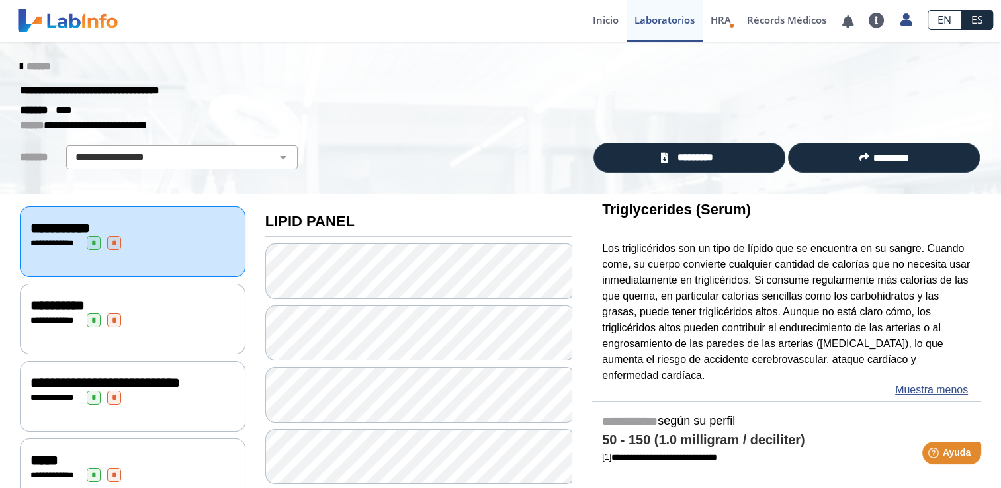
click at [28, 64] on span "******" at bounding box center [38, 67] width 24 height 10
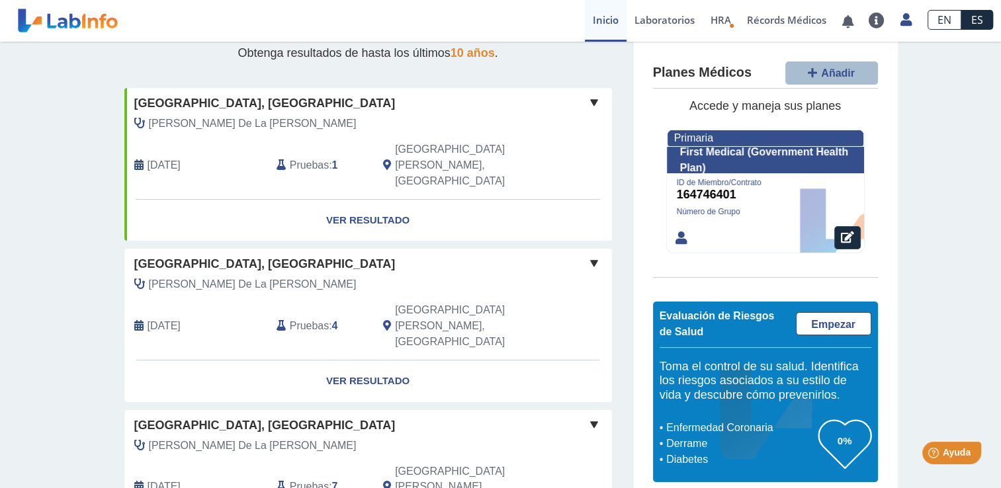
scroll to position [77, 0]
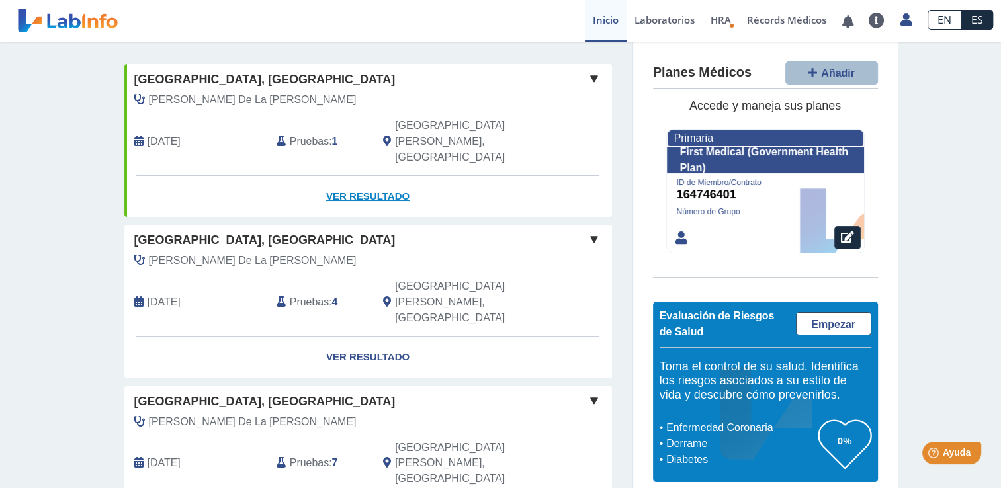
click at [369, 176] on link "Ver Resultado" at bounding box center [368, 197] width 488 height 42
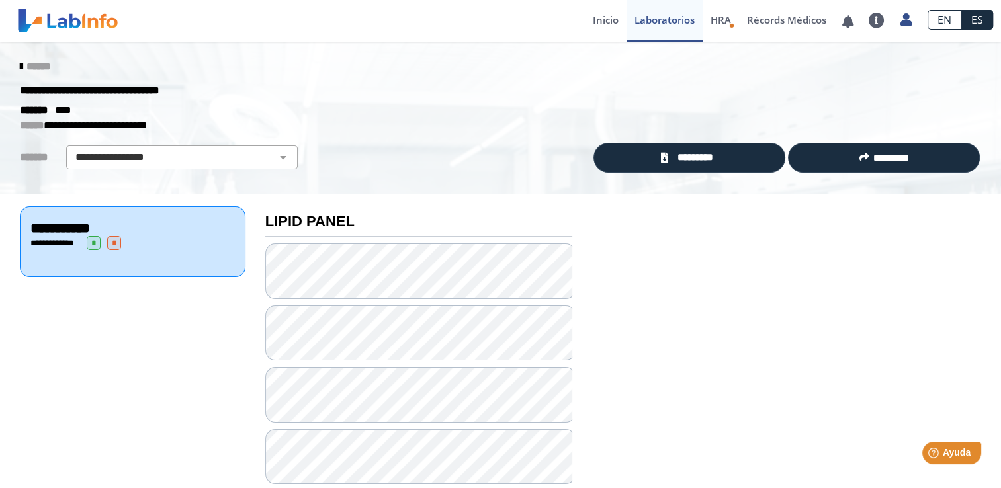
click at [20, 62] on icon at bounding box center [21, 67] width 3 height 11
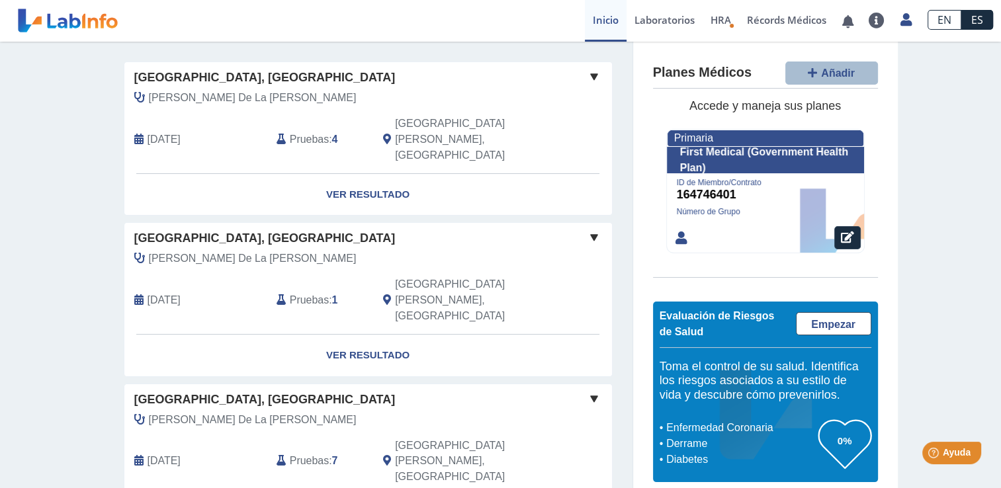
scroll to position [79, 0]
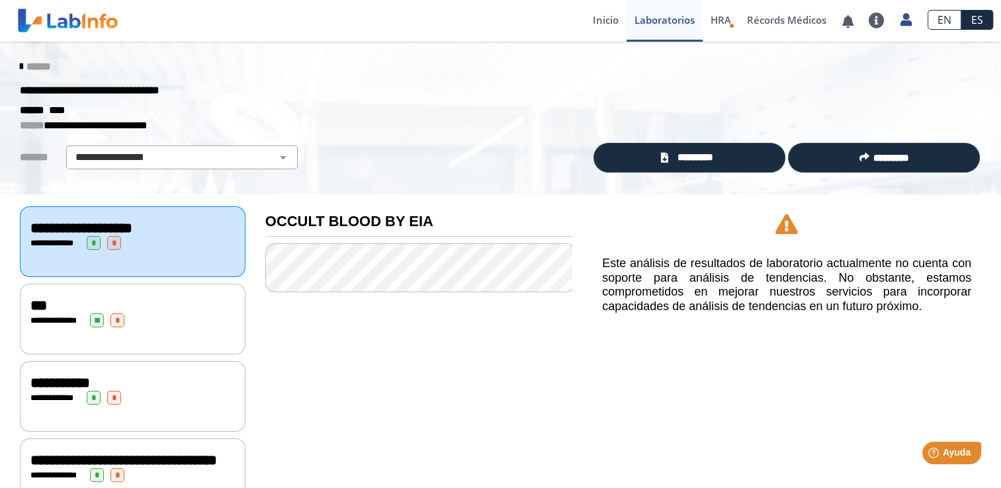
click at [168, 306] on div "***" at bounding box center [132, 306] width 205 height 16
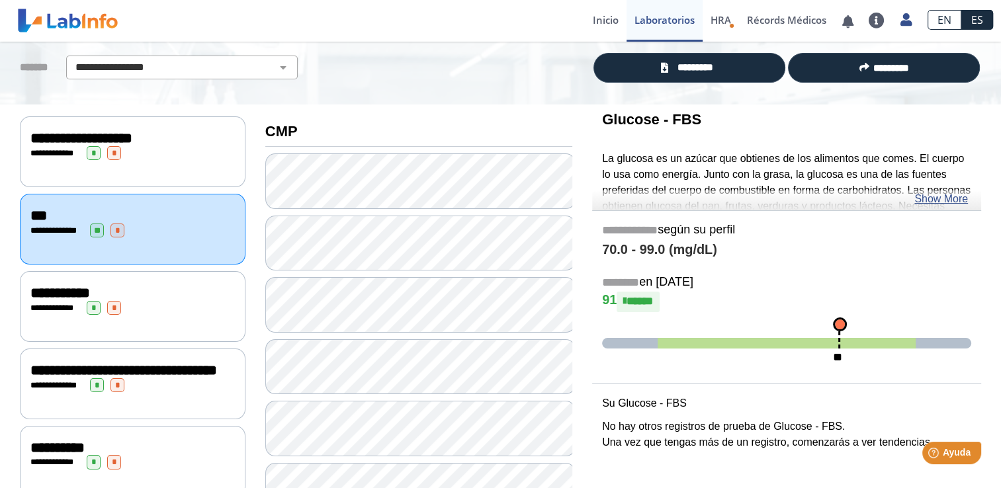
scroll to position [84, 0]
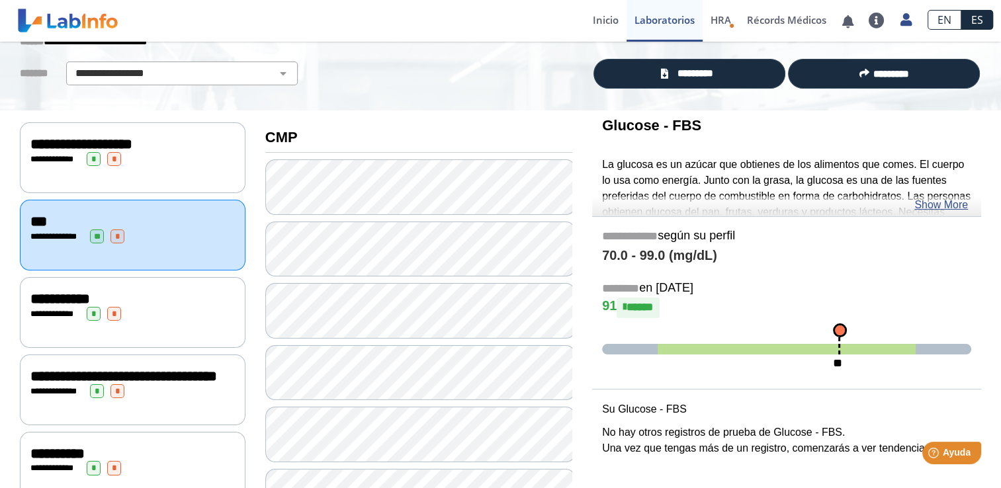
click at [126, 316] on div "**********" at bounding box center [133, 312] width 226 height 71
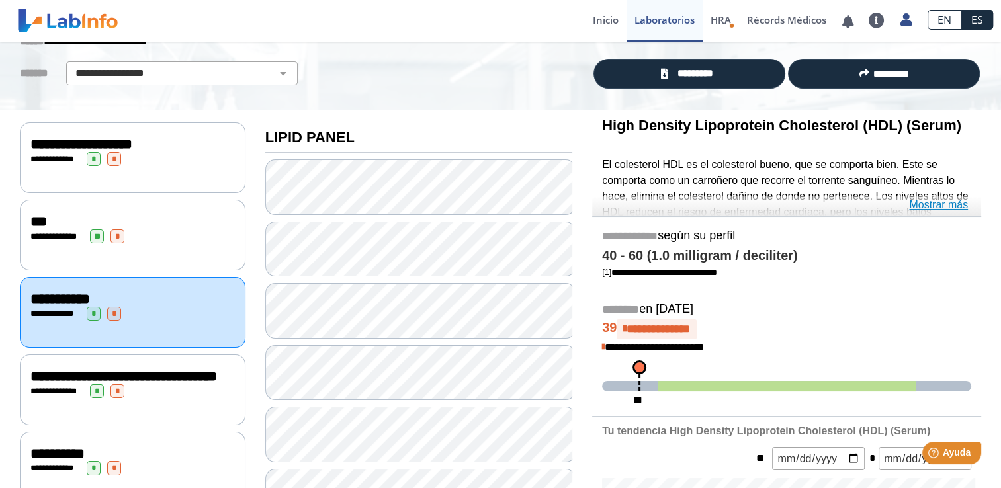
click at [922, 205] on link "Mostrar más" at bounding box center [938, 205] width 59 height 16
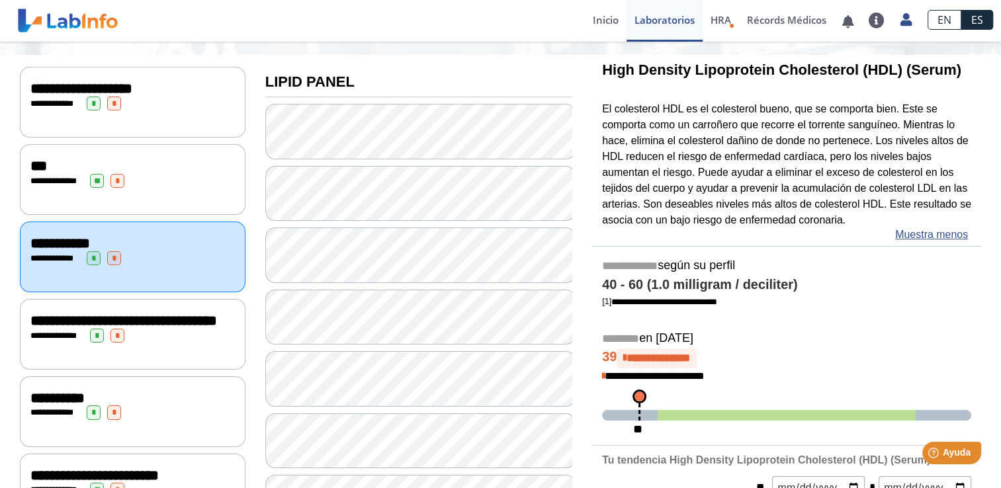
scroll to position [228, 0]
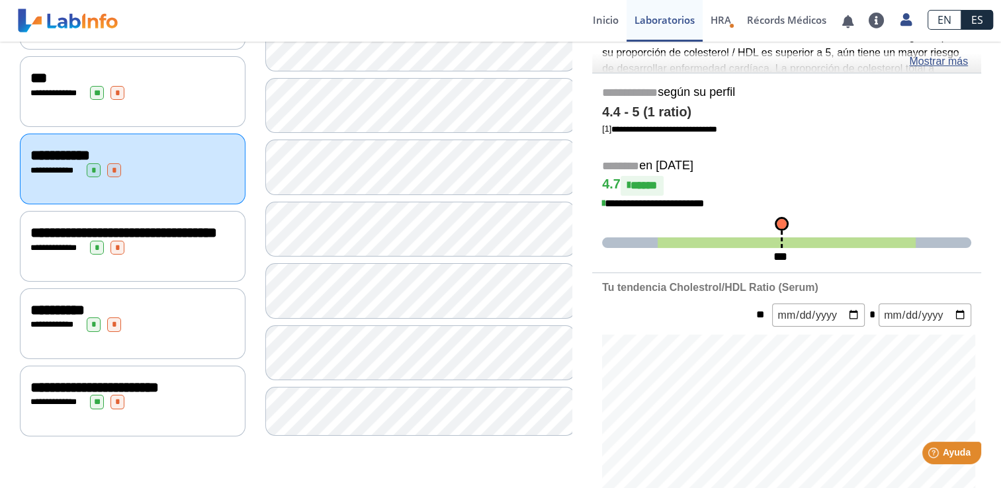
click at [181, 250] on div "**********" at bounding box center [132, 248] width 205 height 14
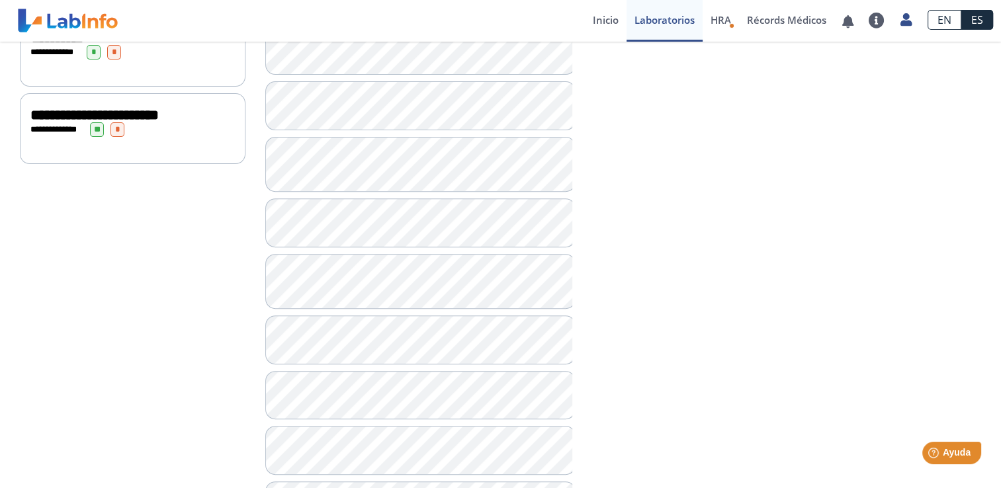
scroll to position [641, 0]
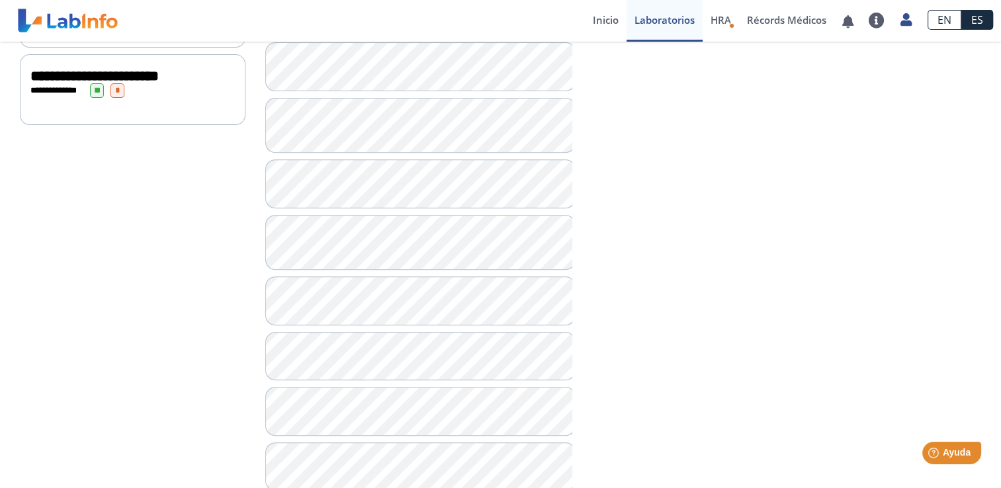
scroll to position [627, 0]
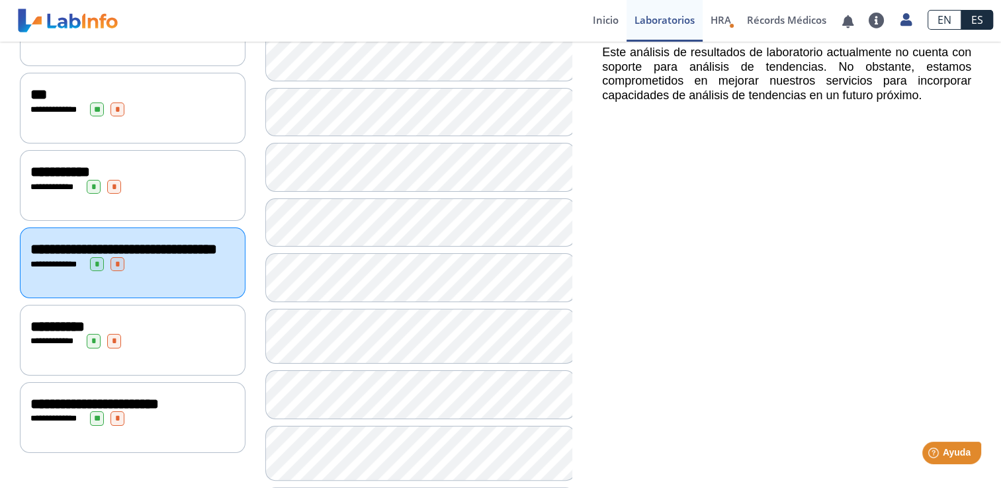
click at [116, 340] on span "*" at bounding box center [114, 341] width 14 height 14
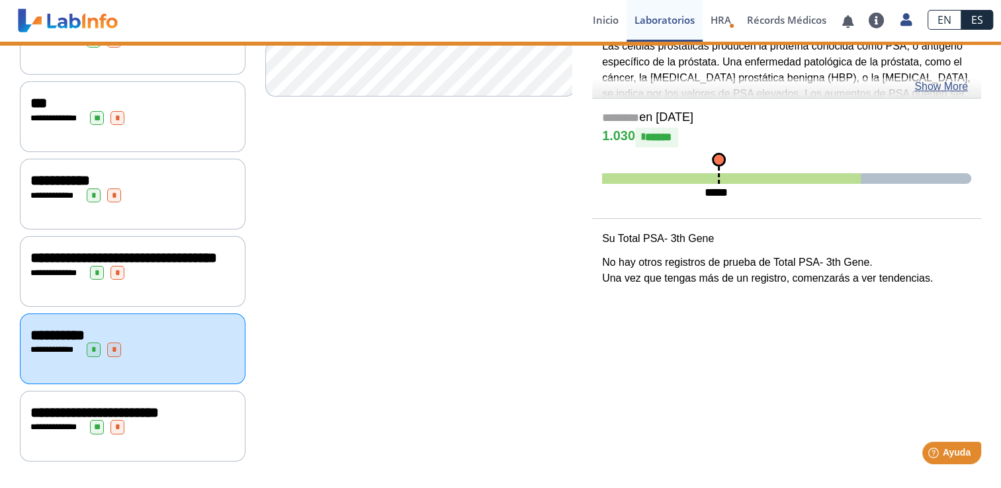
scroll to position [206, 0]
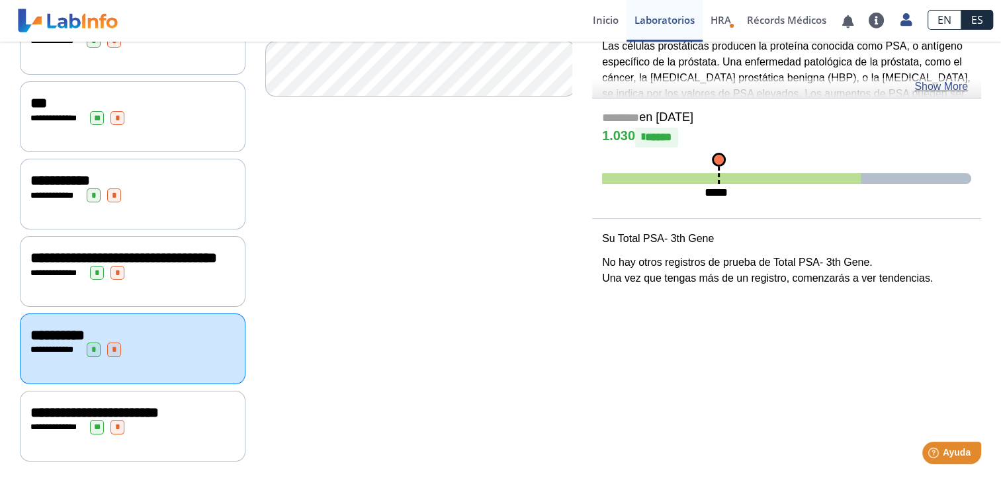
click at [156, 439] on div "**********" at bounding box center [133, 426] width 226 height 71
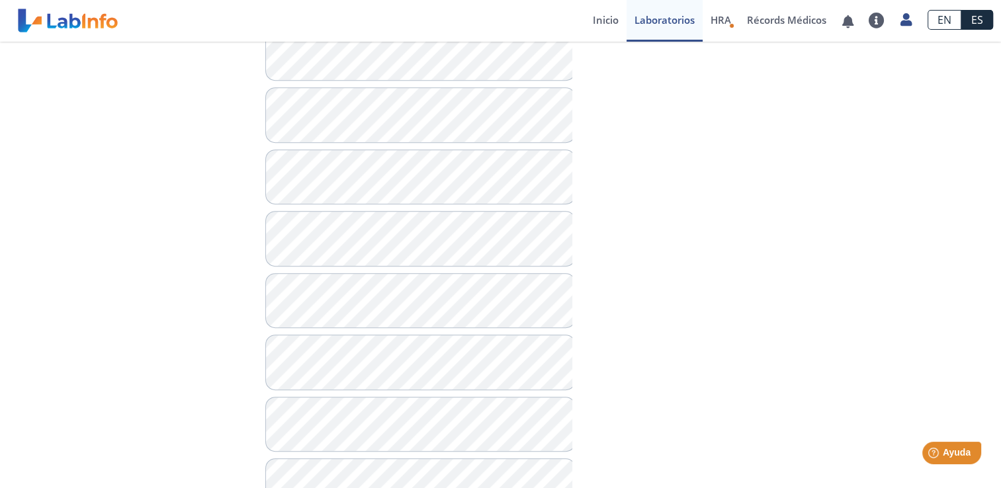
scroll to position [685, 0]
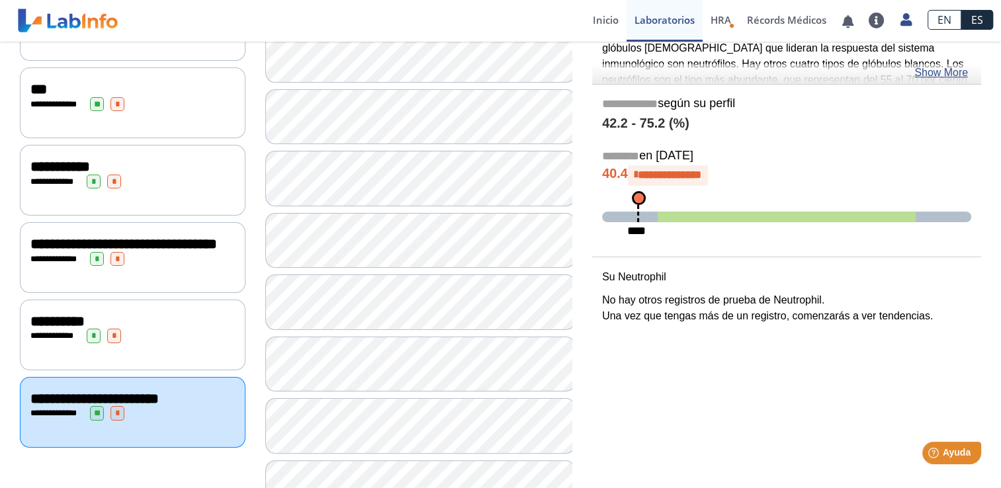
scroll to position [41, 0]
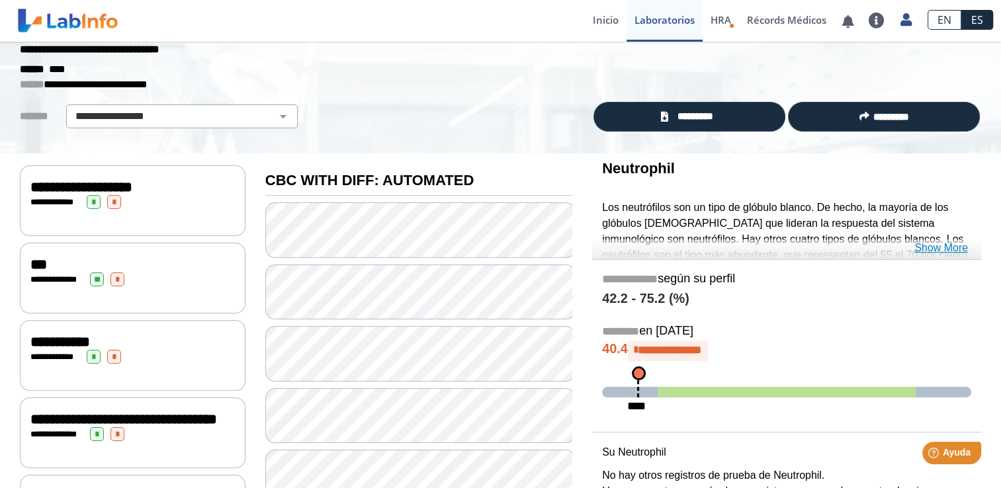
click at [925, 254] on link "Show More" at bounding box center [942, 248] width 54 height 16
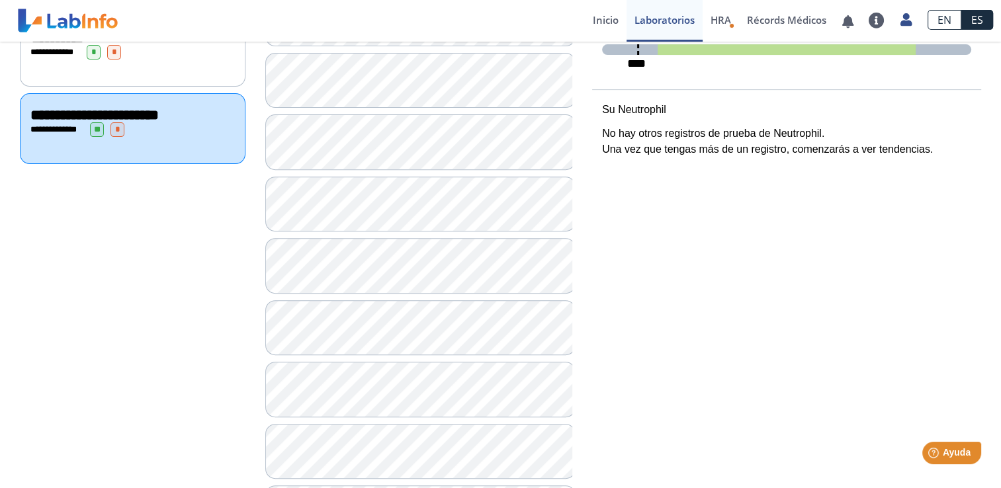
scroll to position [704, 0]
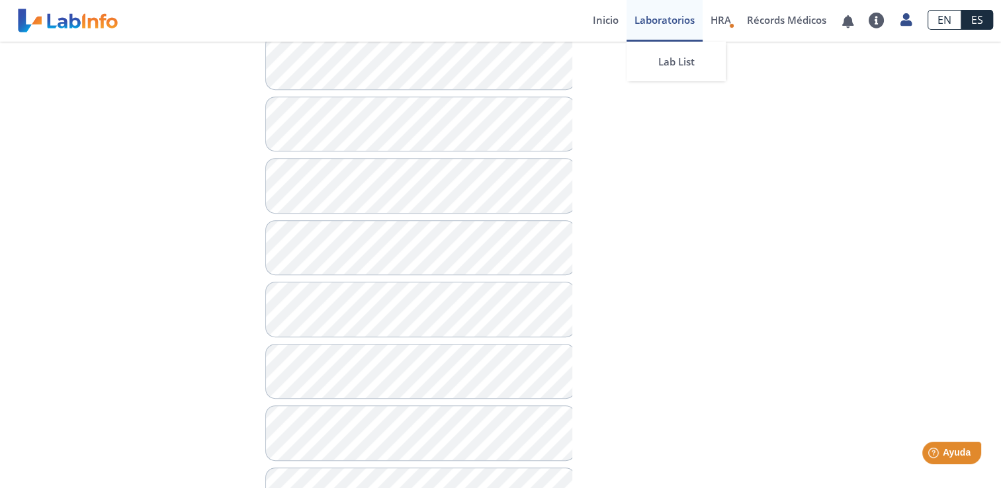
click at [694, 22] on link "Laboratorios" at bounding box center [665, 21] width 76 height 42
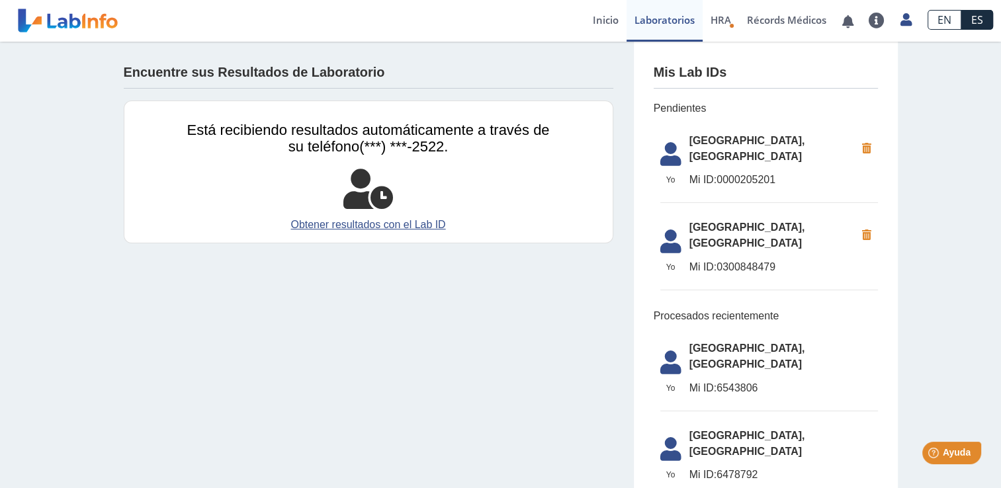
click at [858, 230] on icon at bounding box center [867, 236] width 23 height 24
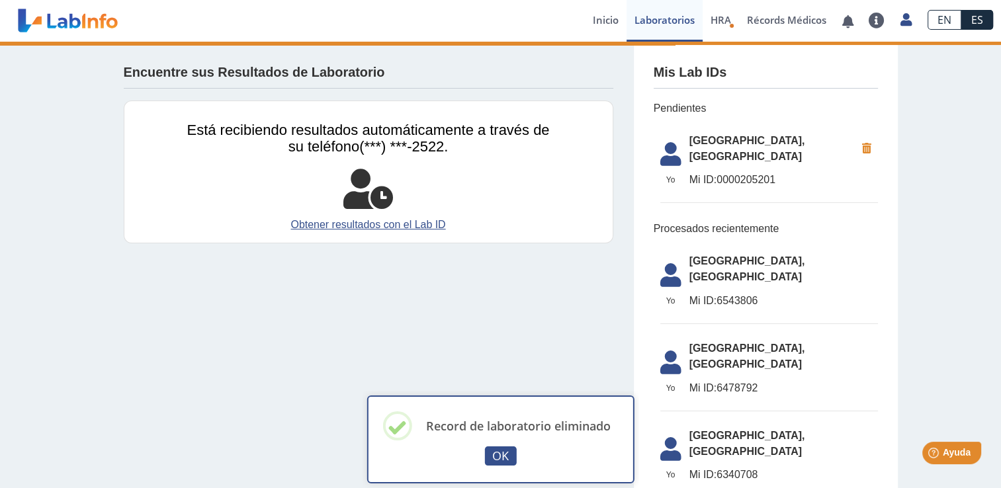
click at [863, 154] on icon at bounding box center [867, 149] width 23 height 24
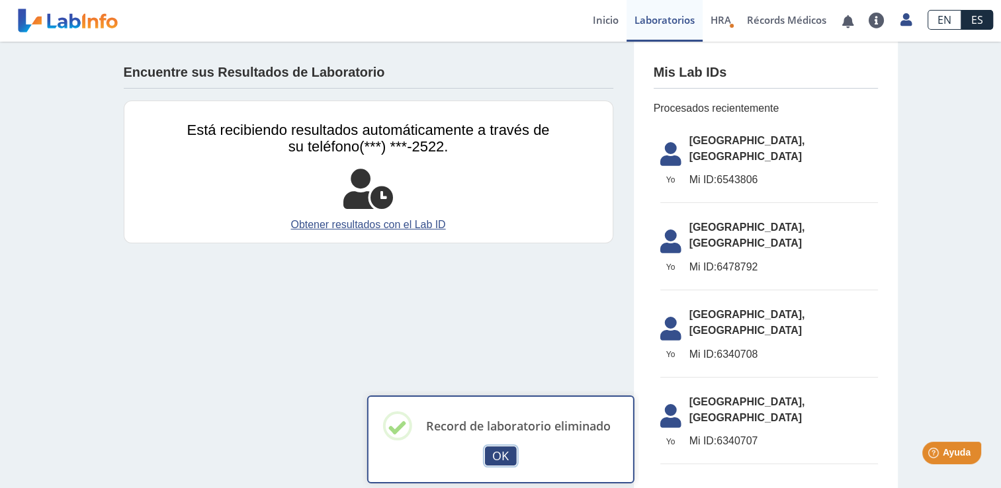
click at [505, 453] on button "OK" at bounding box center [501, 456] width 32 height 19
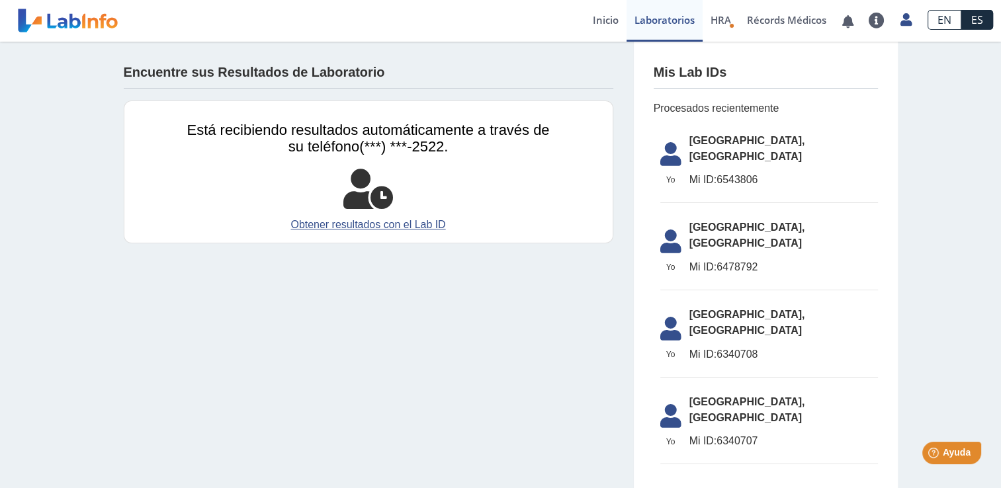
click at [488, 113] on div "Está recibiendo resultados automáticamente a través de su teléfono (***) ***-25…" at bounding box center [369, 172] width 490 height 143
click at [608, 19] on link "Inicio" at bounding box center [606, 21] width 42 height 42
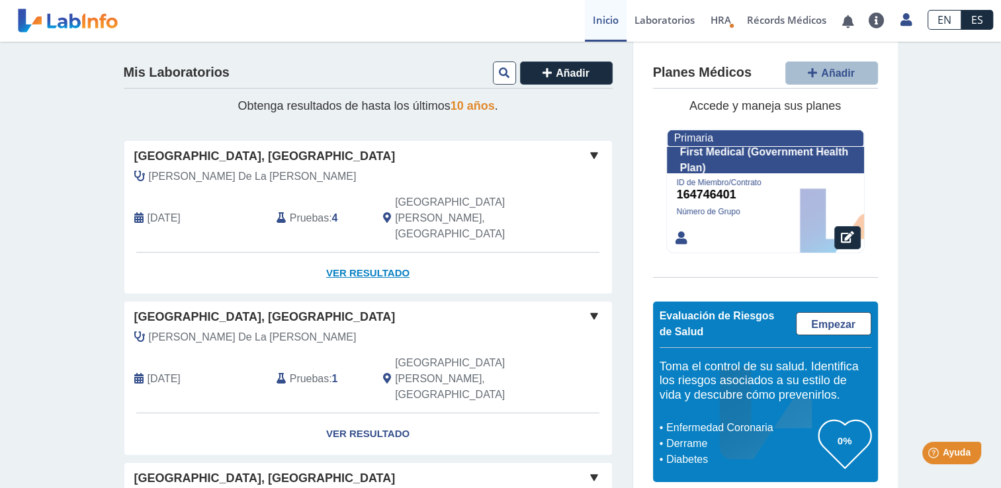
click at [387, 253] on link "Ver Resultado" at bounding box center [368, 274] width 488 height 42
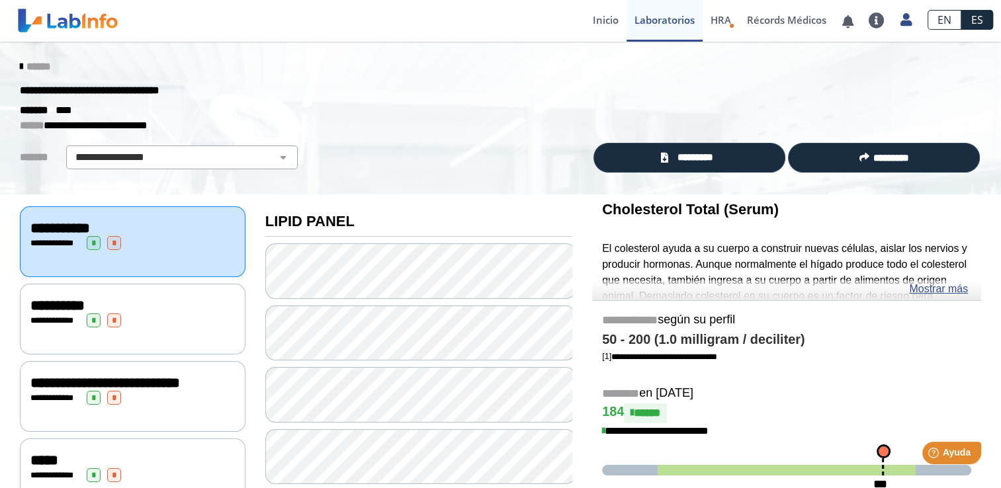
scroll to position [73, 0]
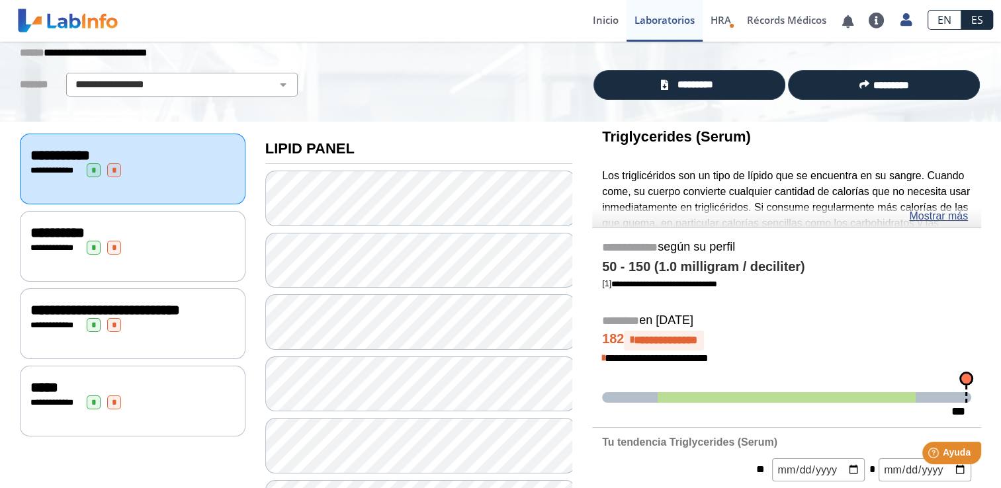
click at [634, 338] on icon at bounding box center [632, 341] width 3 height 11
click at [807, 392] on span at bounding box center [787, 397] width 259 height 11
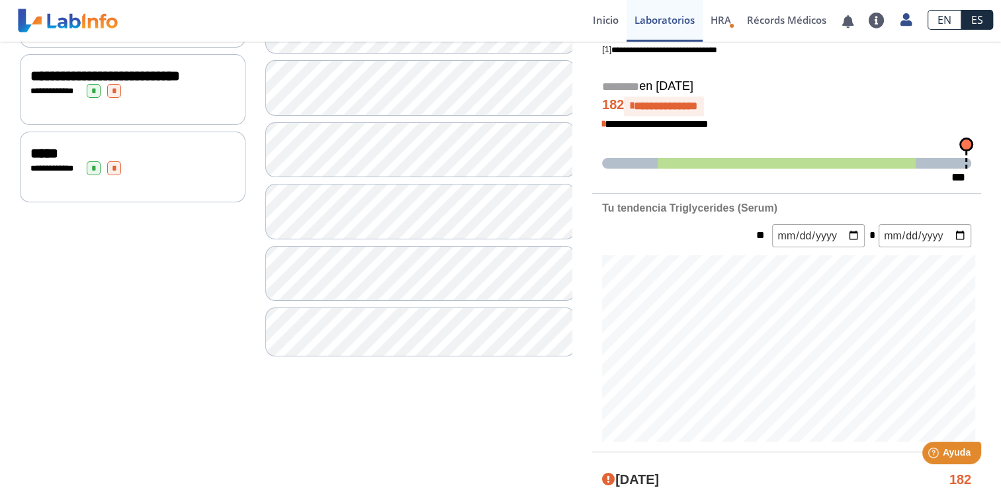
scroll to position [309, 0]
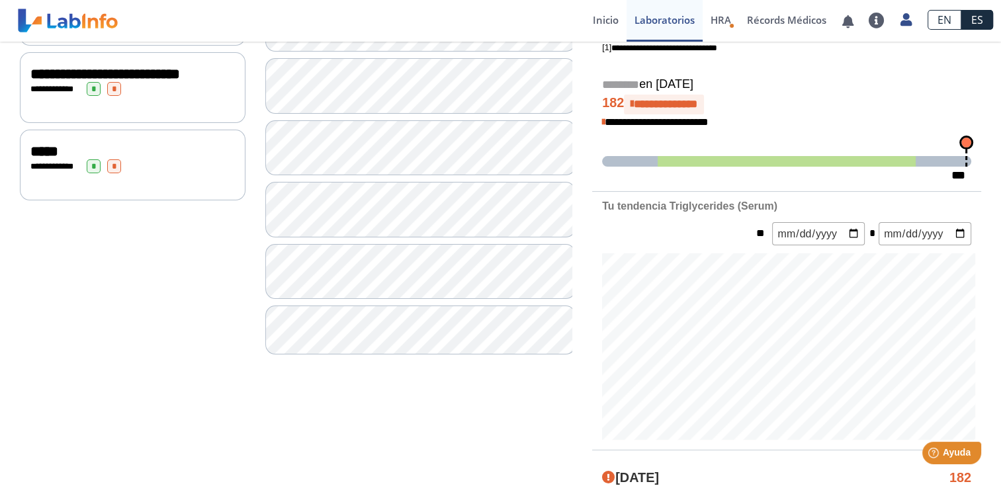
click at [641, 95] on span "**********" at bounding box center [664, 105] width 80 height 20
click at [612, 102] on h4 "**********" at bounding box center [786, 105] width 369 height 20
click at [968, 140] on div "***" at bounding box center [967, 143] width 10 height 10
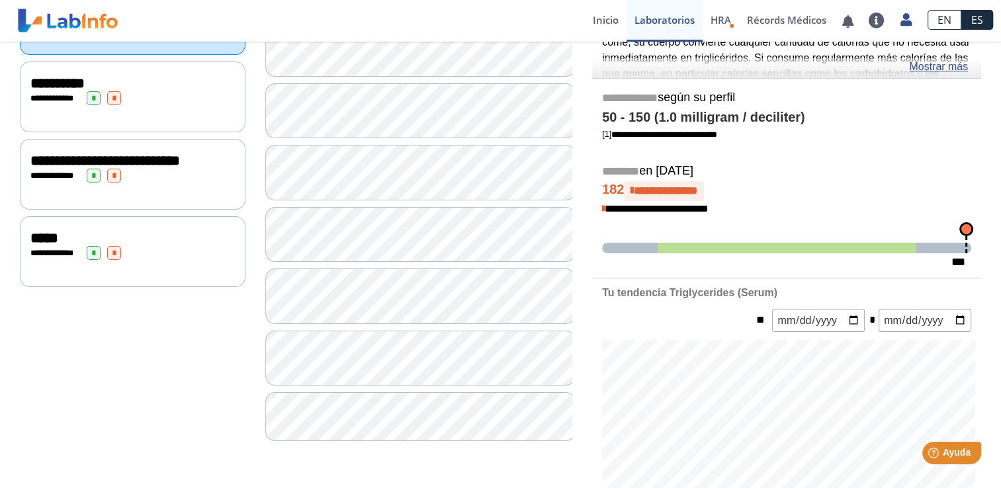
scroll to position [174, 0]
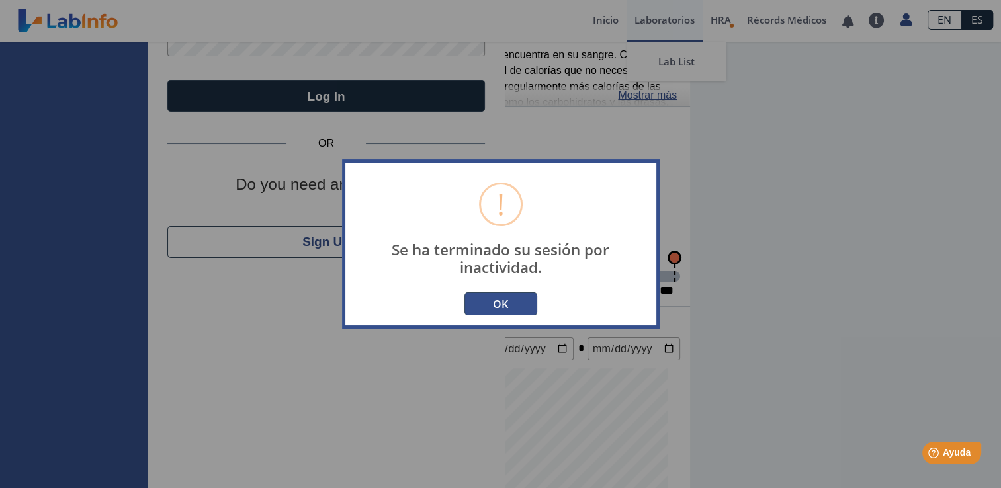
type input "[EMAIL_ADDRESS][DOMAIN_NAME]"
